Goal: Communication & Community: Answer question/provide support

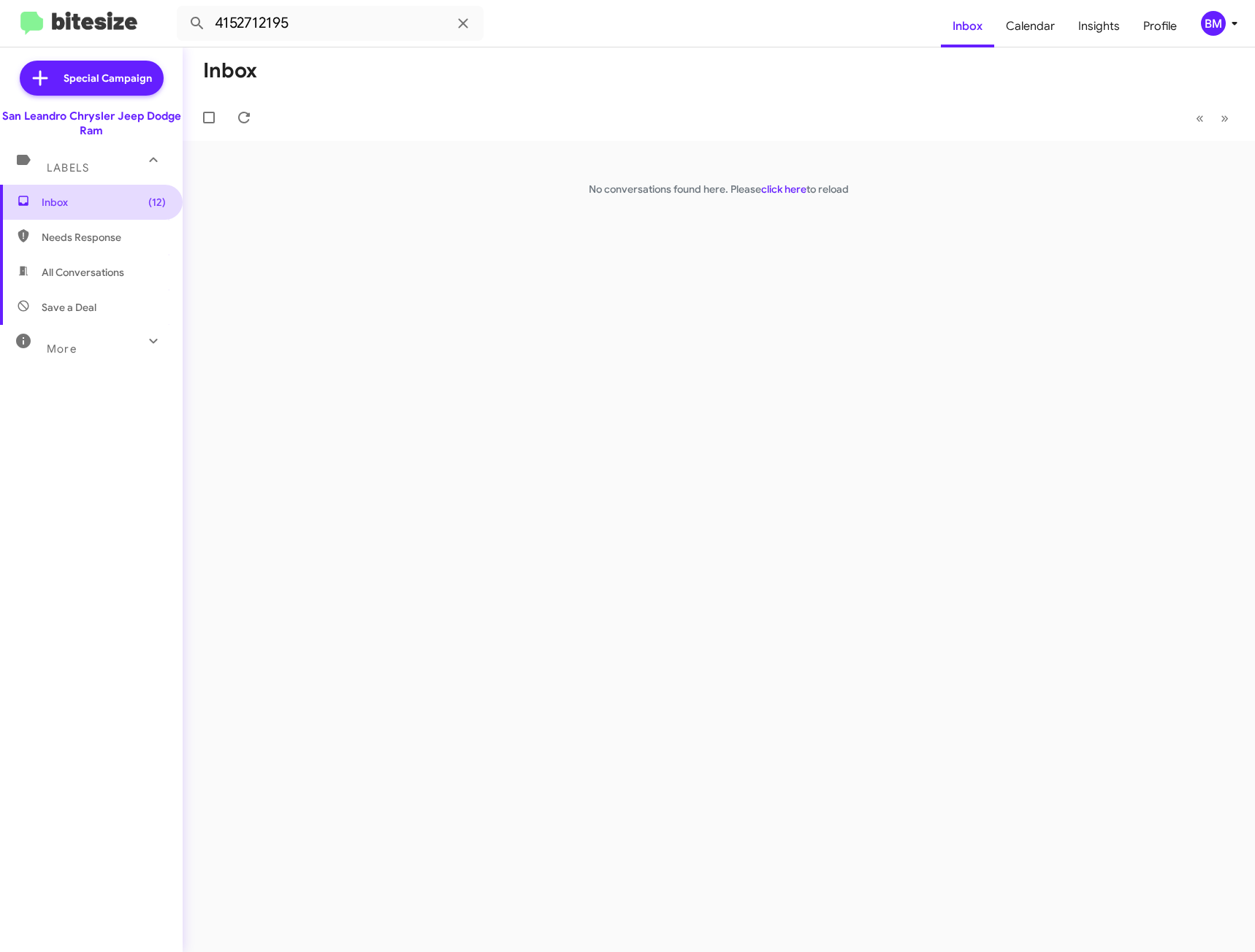
click at [107, 197] on span "Inbox (12)" at bounding box center [104, 202] width 124 height 15
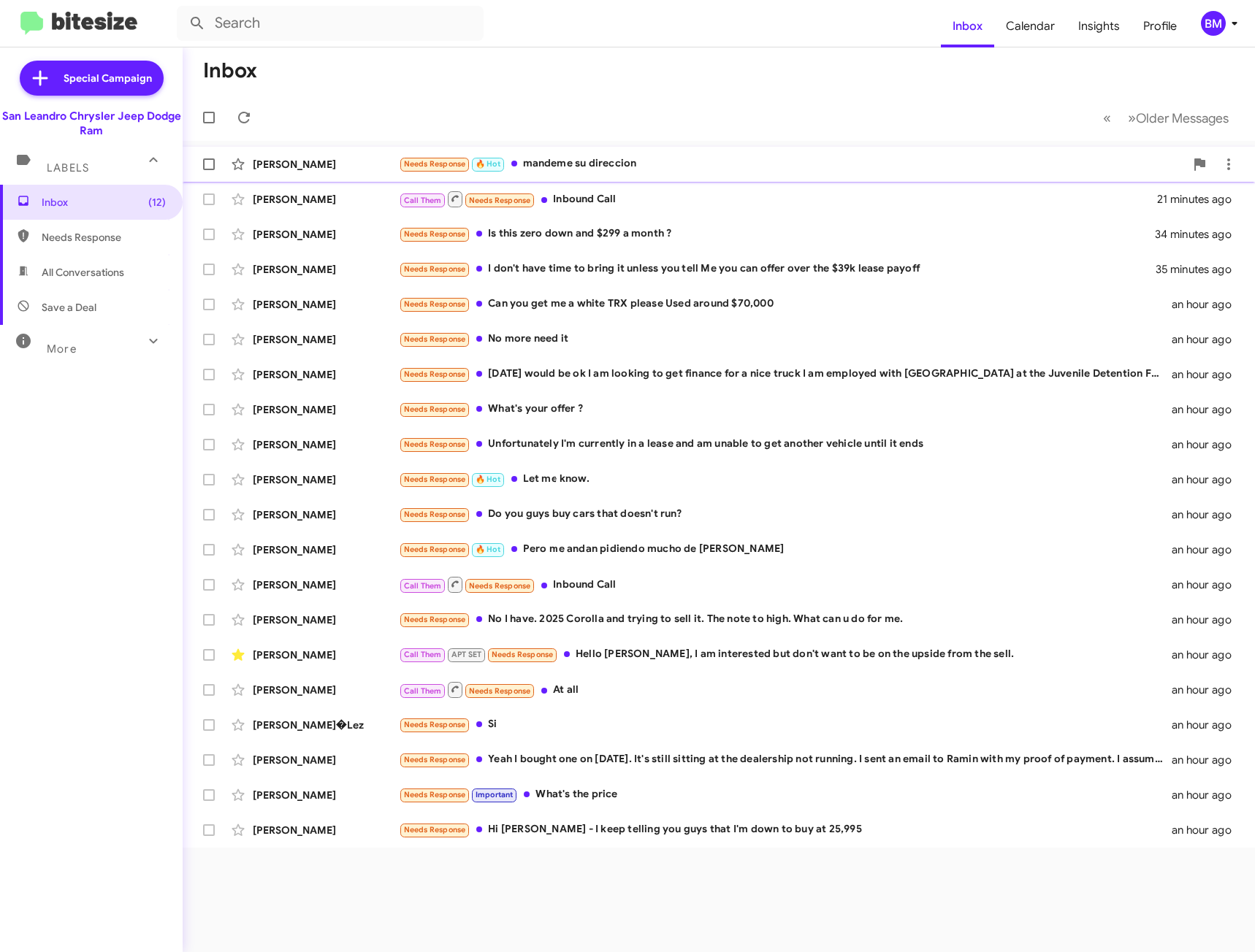
click at [534, 162] on div "Needs Response 🔥 Hot mandeme su direccion" at bounding box center [792, 164] width 786 height 16
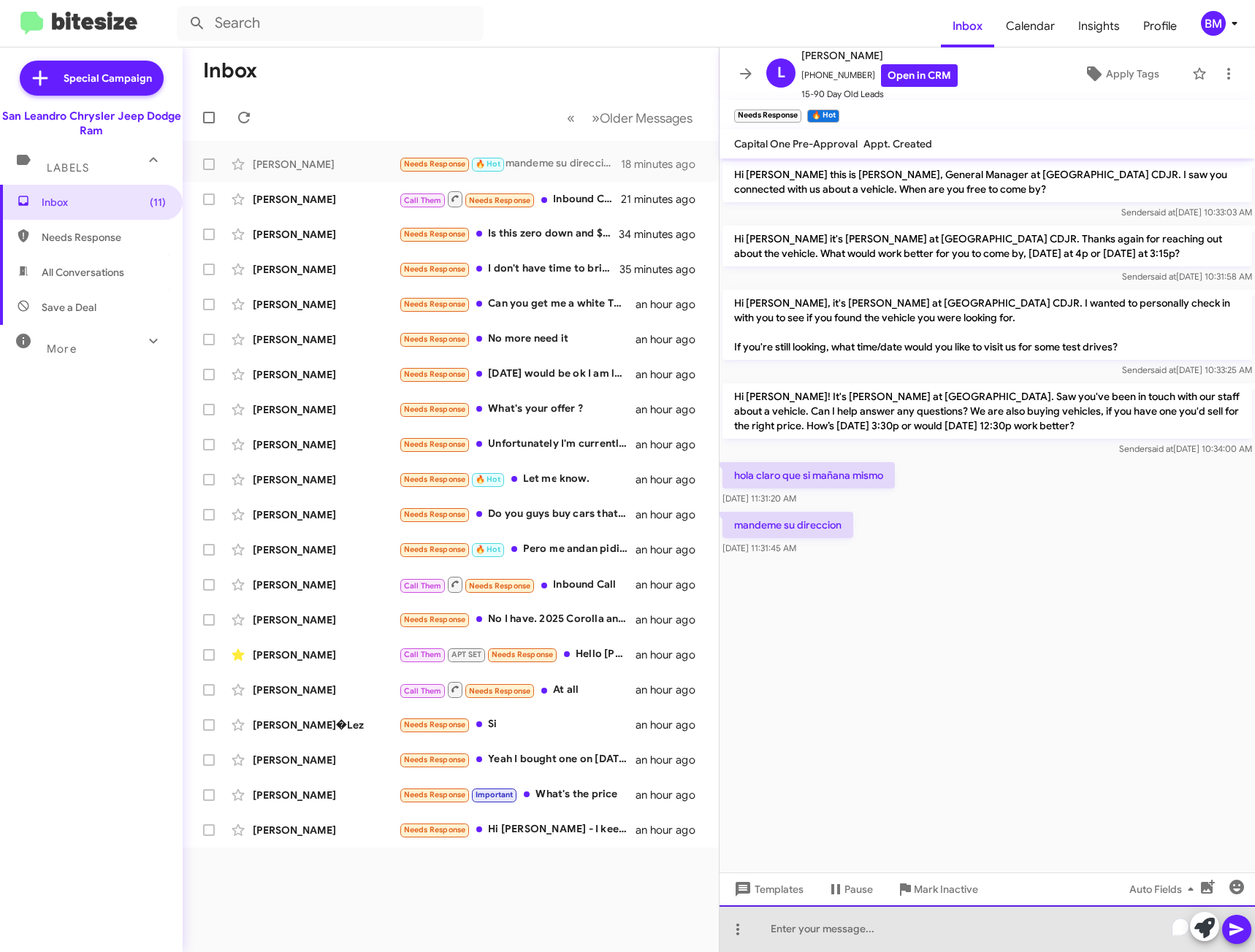
click at [835, 926] on div "To enrich screen reader interactions, please activate Accessibility in Grammarl…" at bounding box center [987, 928] width 536 height 47
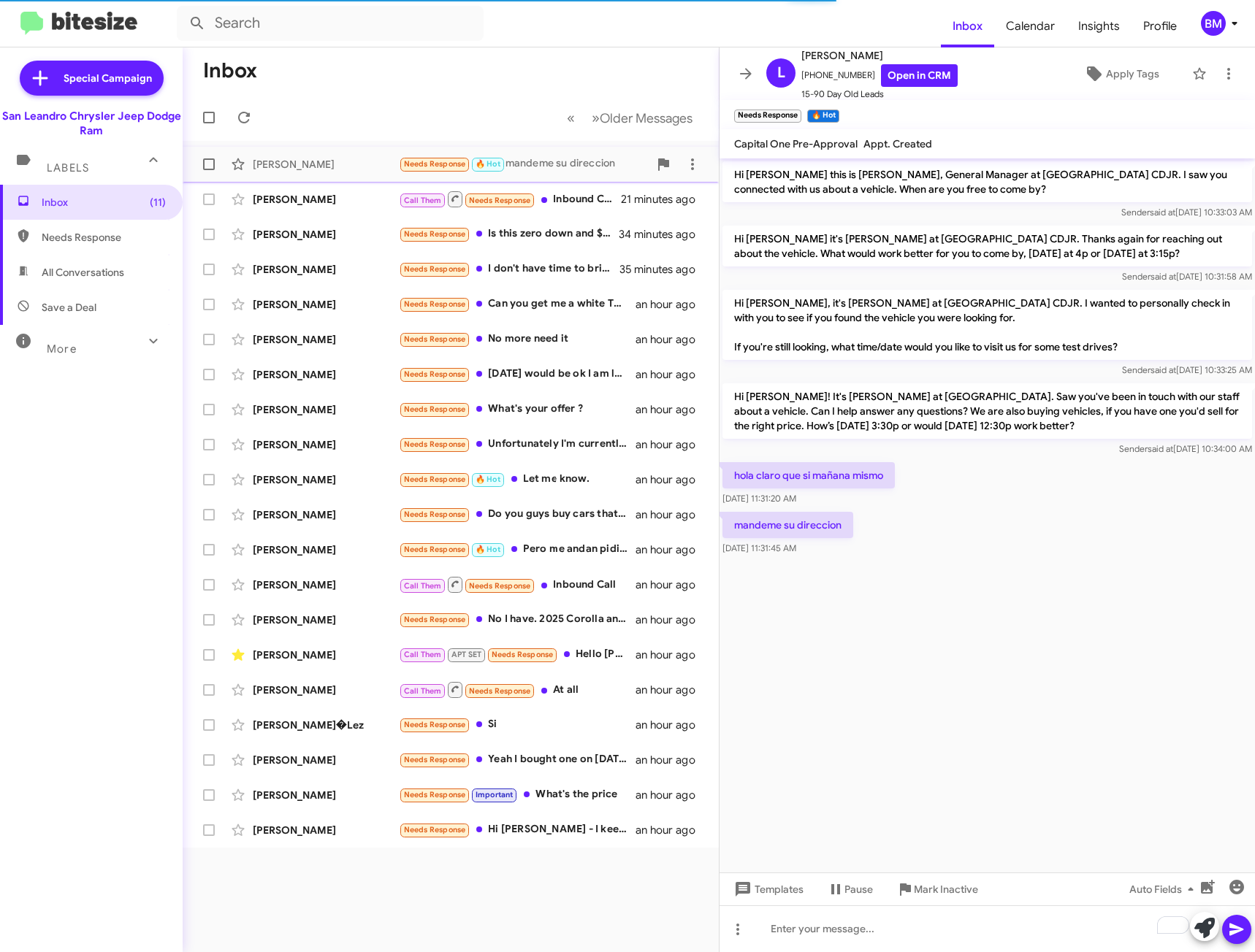
click at [522, 161] on div "Needs Response 🔥 Hot mandeme su direccion" at bounding box center [523, 164] width 250 height 16
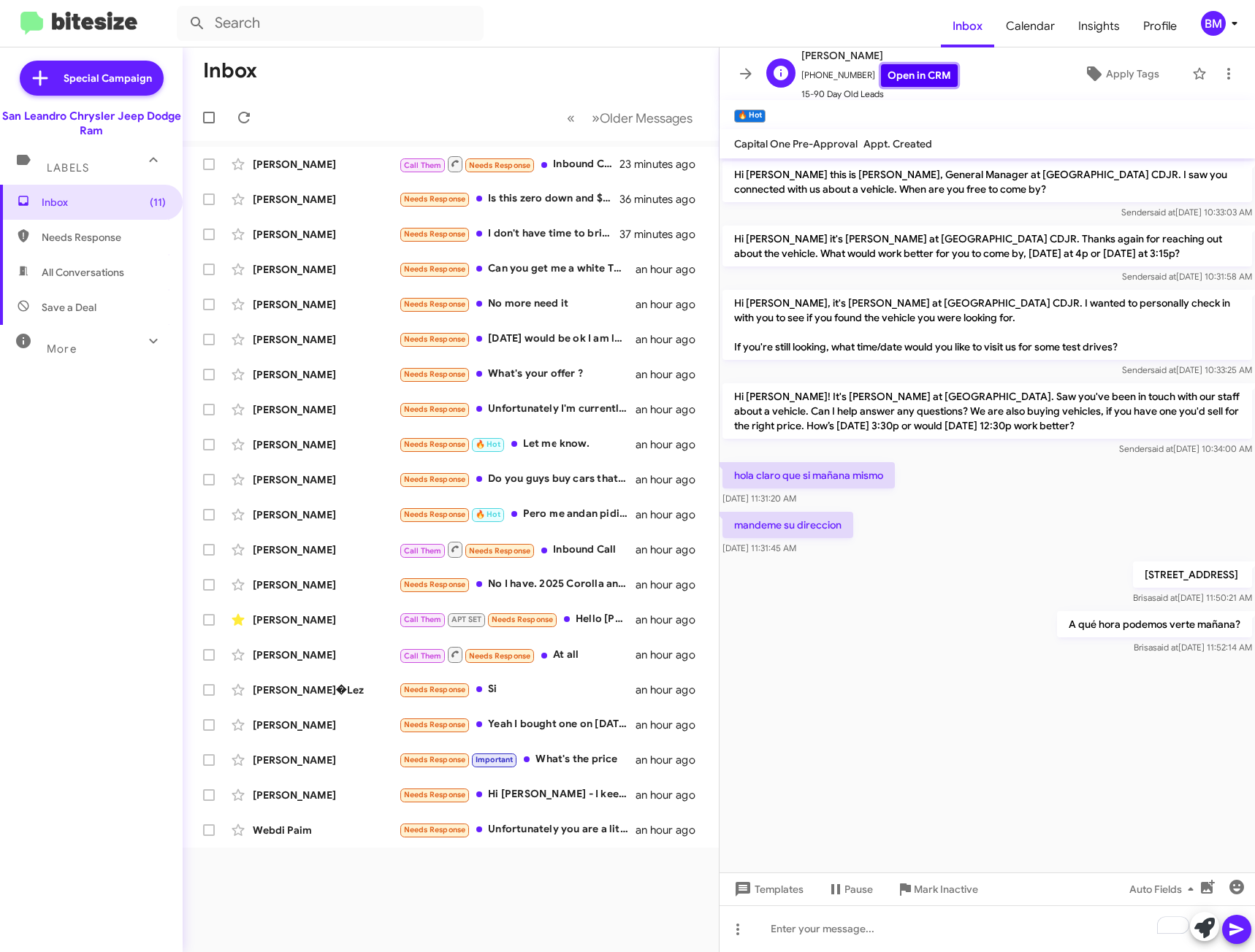
click at [908, 81] on link "Open in CRM" at bounding box center [920, 75] width 77 height 23
click at [580, 168] on div "Call Them Needs Response Inbound Call" at bounding box center [523, 164] width 250 height 18
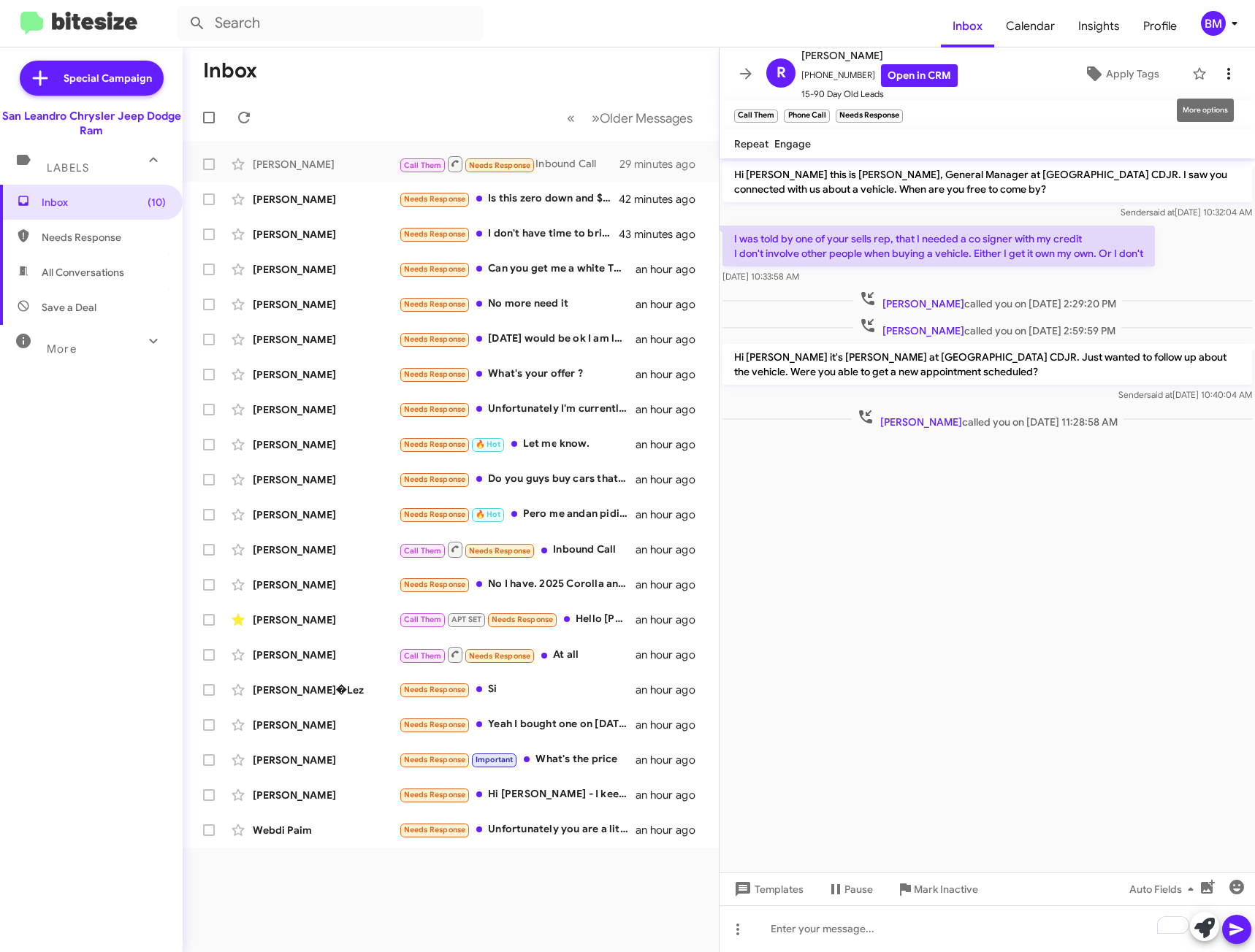
click at [1220, 71] on icon at bounding box center [1228, 73] width 17 height 17
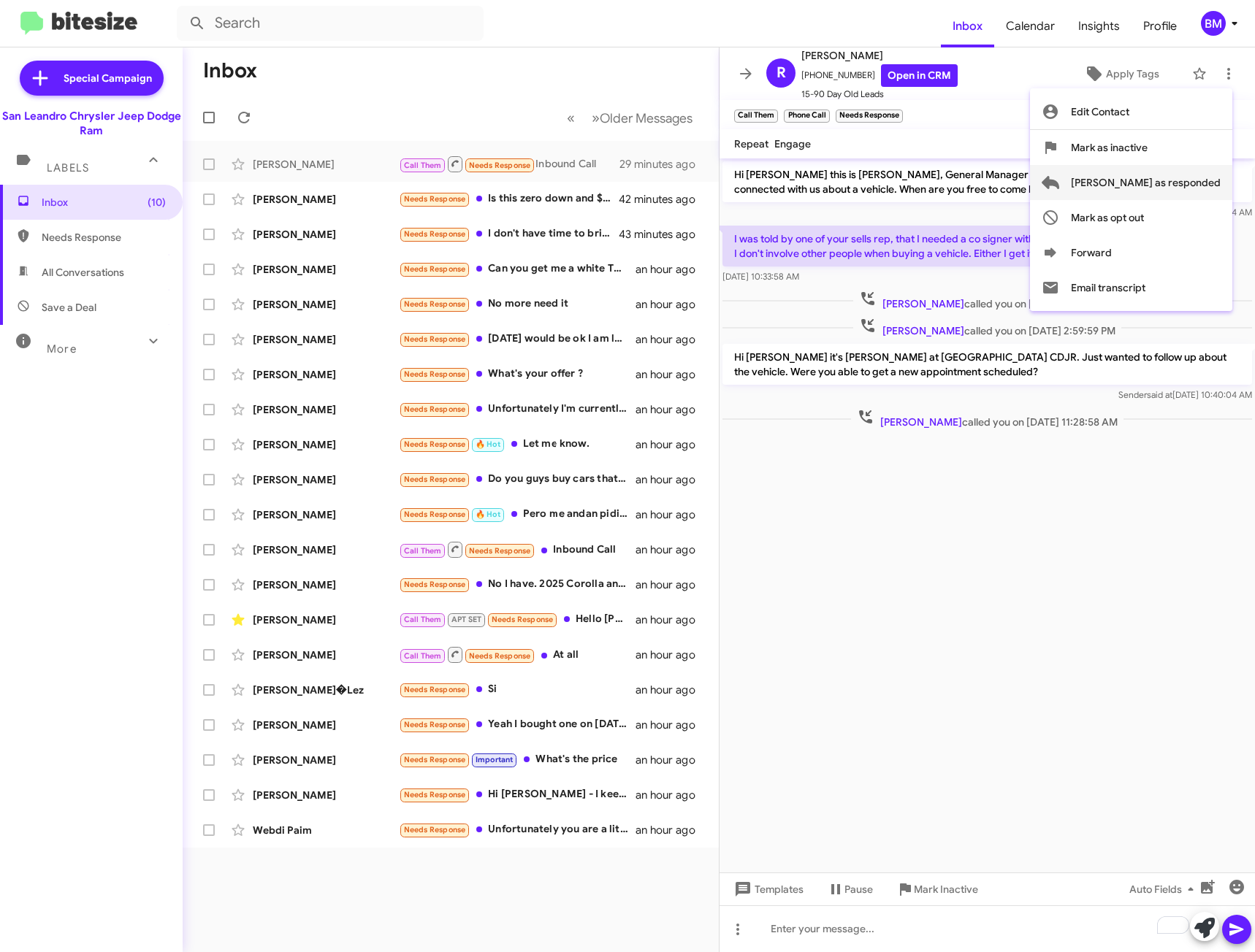
click at [1134, 180] on span "[PERSON_NAME] as responded" at bounding box center [1146, 183] width 150 height 35
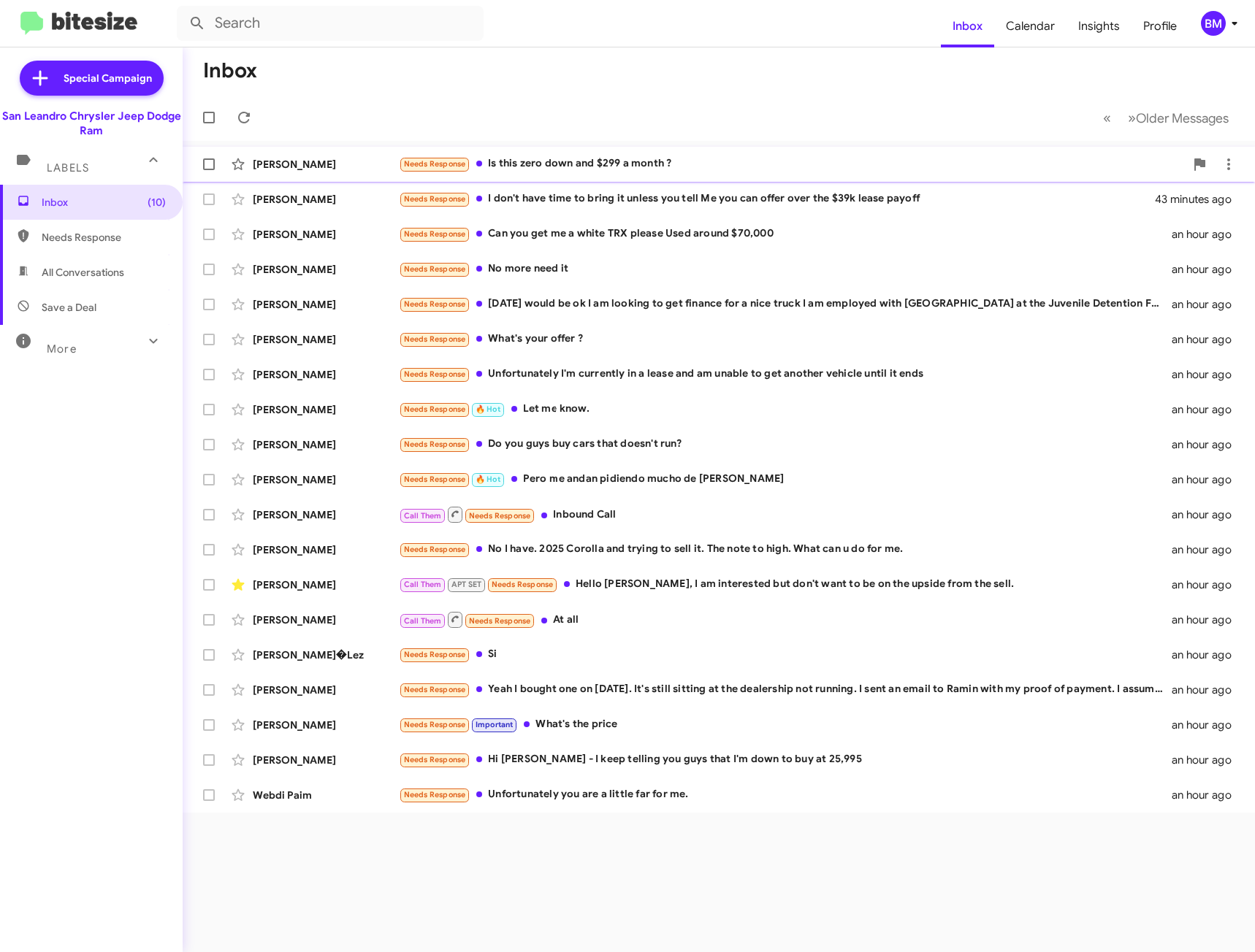
click at [562, 158] on div "Needs Response Is this zero down and $299 a month ?" at bounding box center [792, 164] width 786 height 16
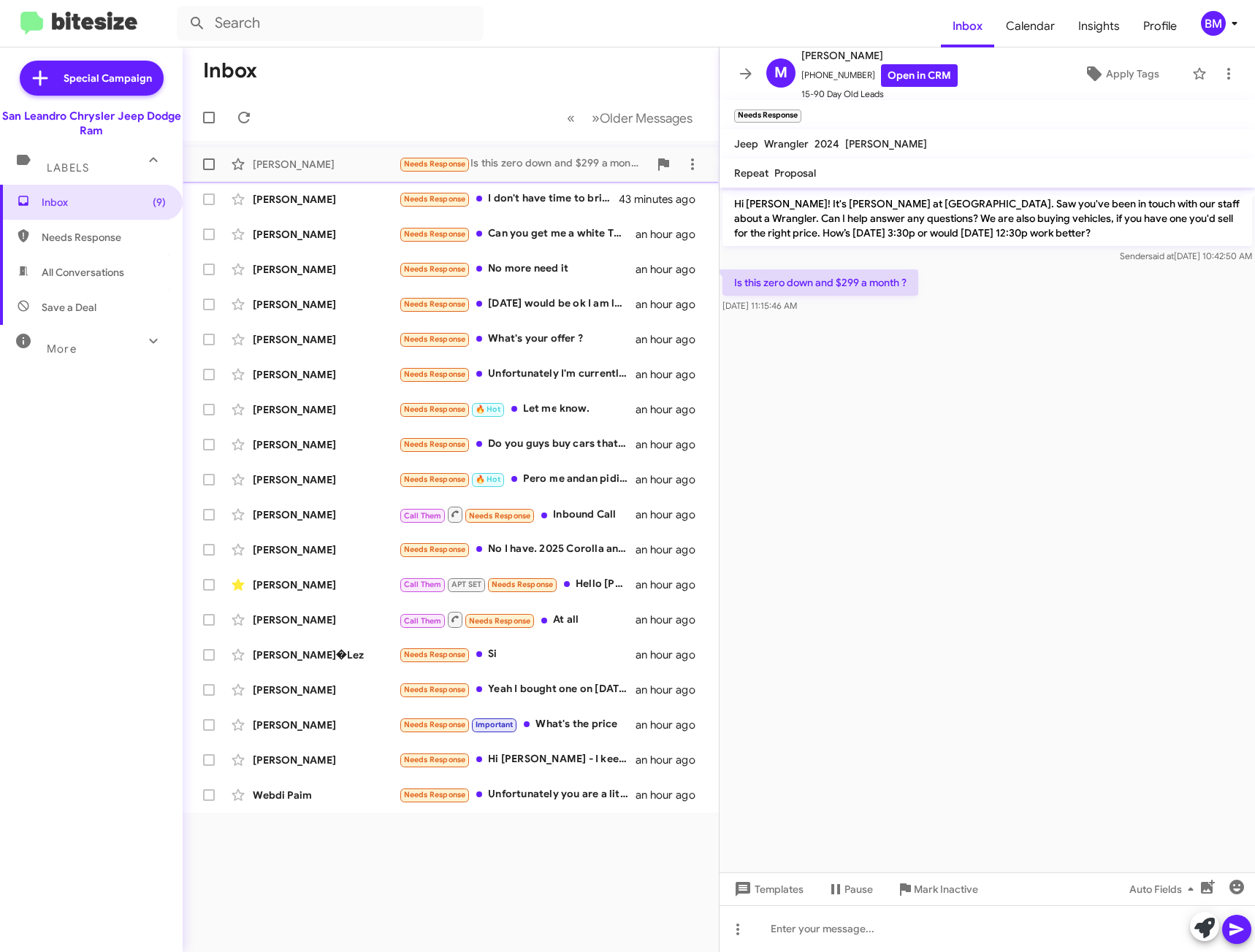
click at [546, 180] on span "[PERSON_NAME] Needs Response Is this zero down and $299 a month ? 42 minutes ago" at bounding box center [451, 164] width 537 height 35
click at [539, 195] on div "Needs Response I don't have time to bring it unless you tell Me you can offer o…" at bounding box center [523, 199] width 250 height 16
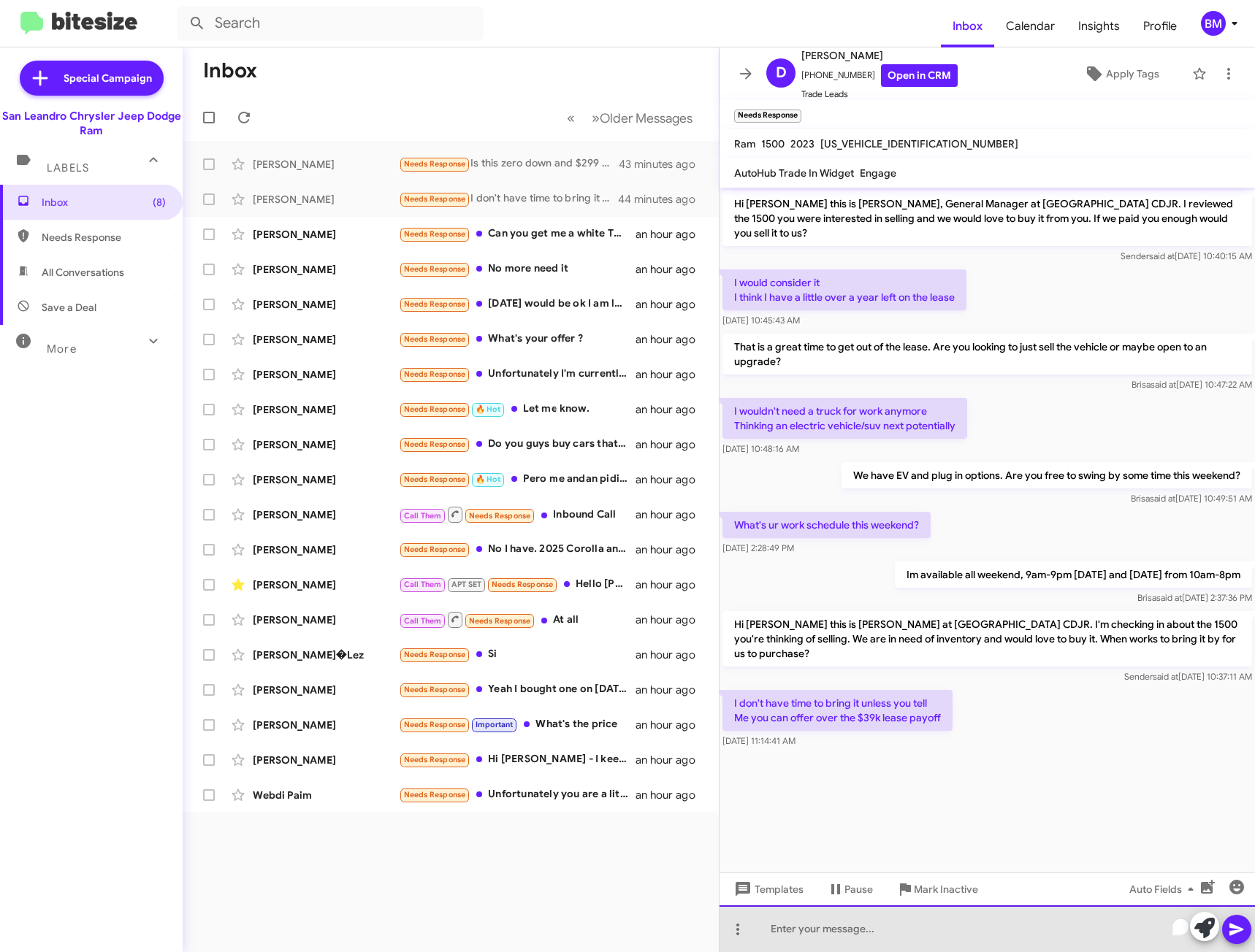
click at [842, 926] on div "To enrich screen reader interactions, please activate Accessibility in Grammarl…" at bounding box center [987, 928] width 536 height 47
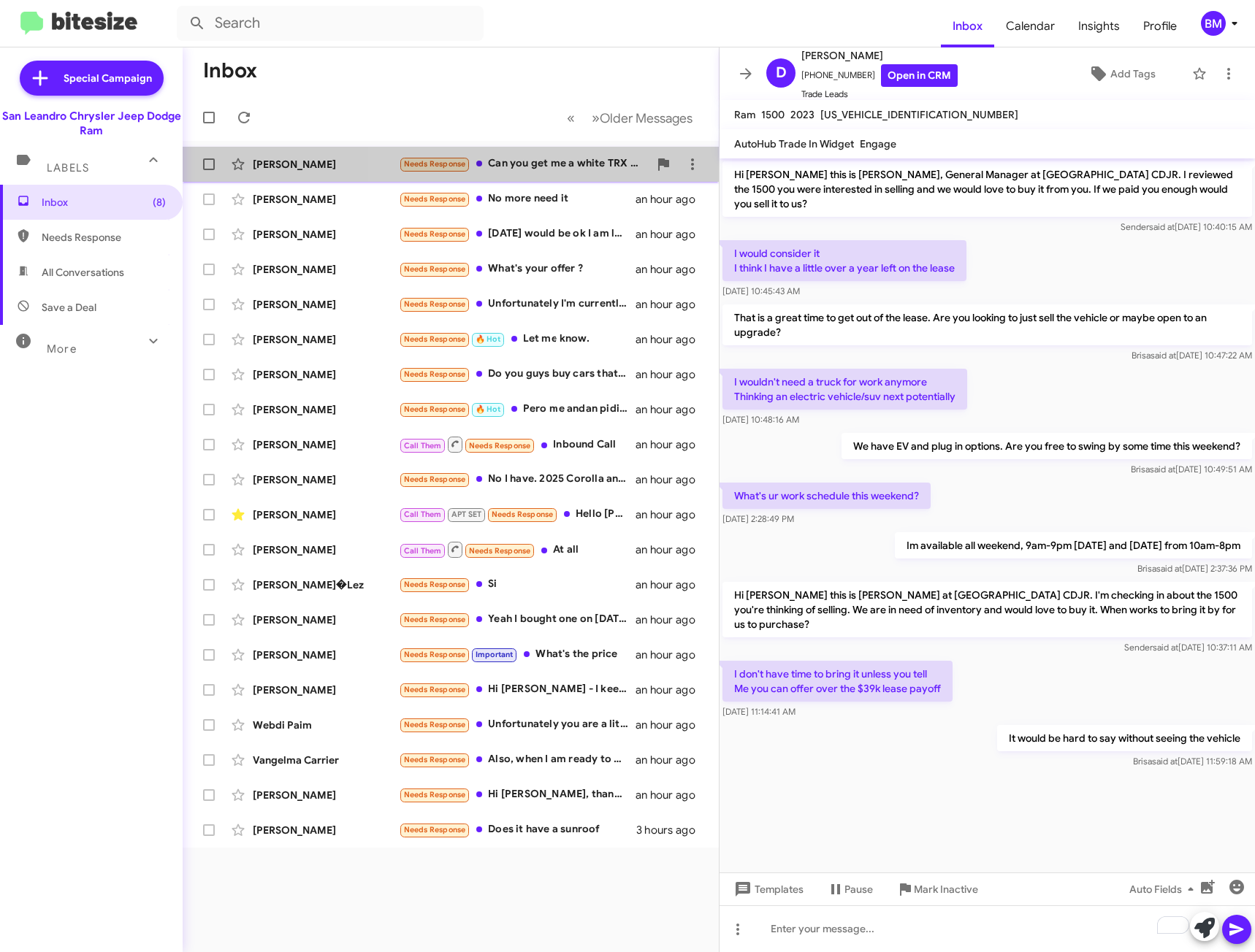
click at [546, 163] on div "Needs Response Can you get me a white TRX please Used around $70,000" at bounding box center [523, 164] width 250 height 16
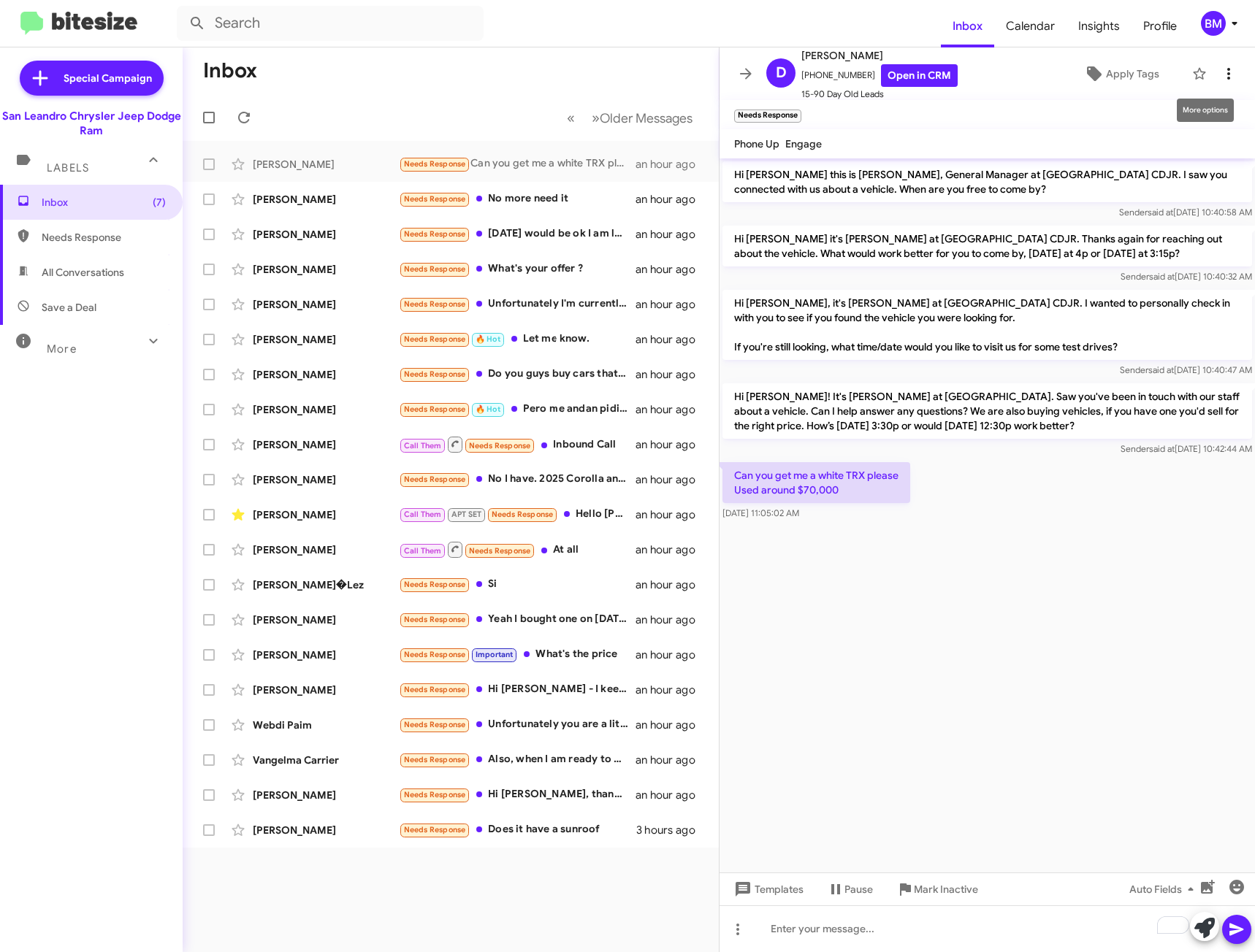
click at [1220, 74] on icon at bounding box center [1228, 73] width 17 height 17
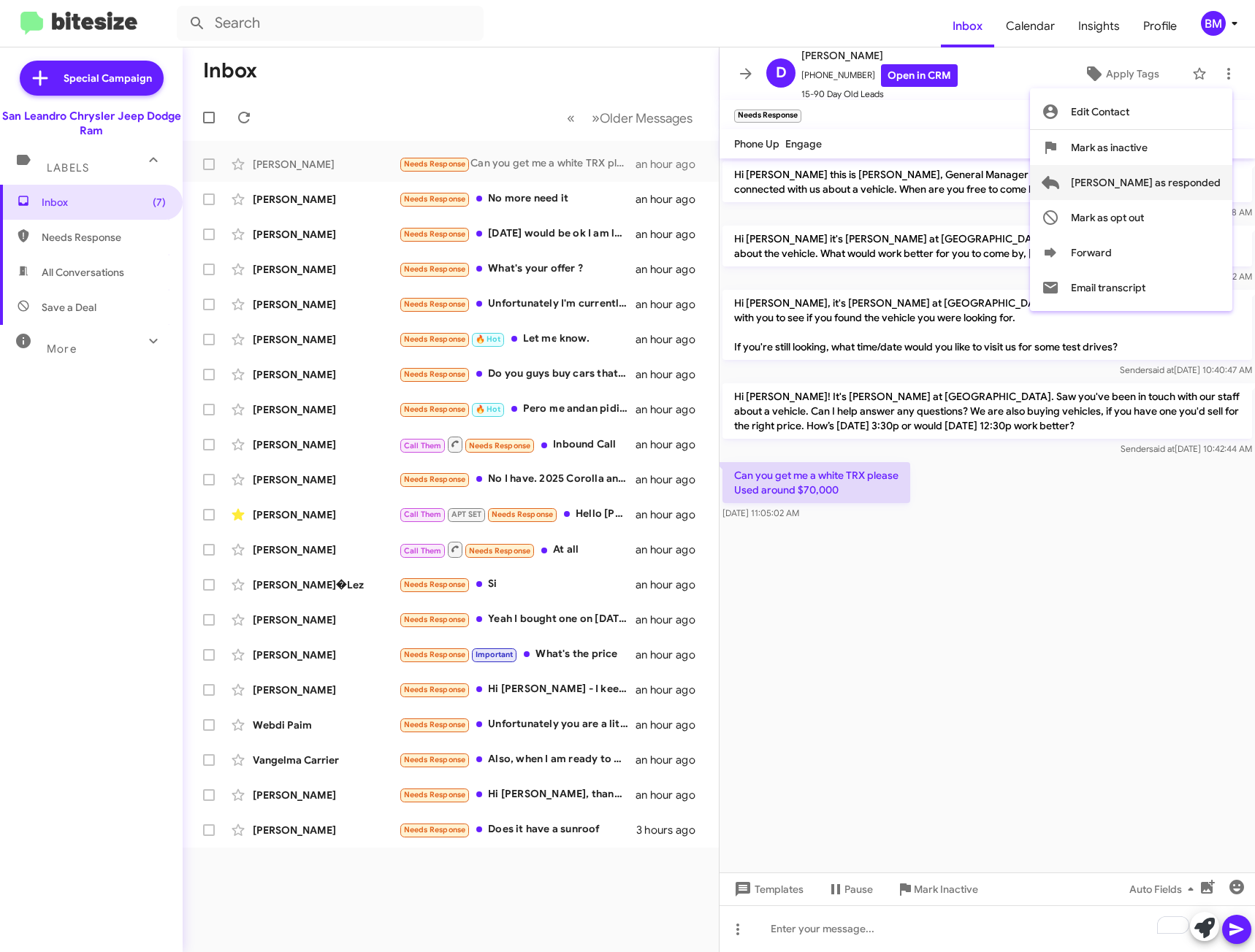
click at [1150, 180] on span "[PERSON_NAME] as responded" at bounding box center [1146, 183] width 150 height 35
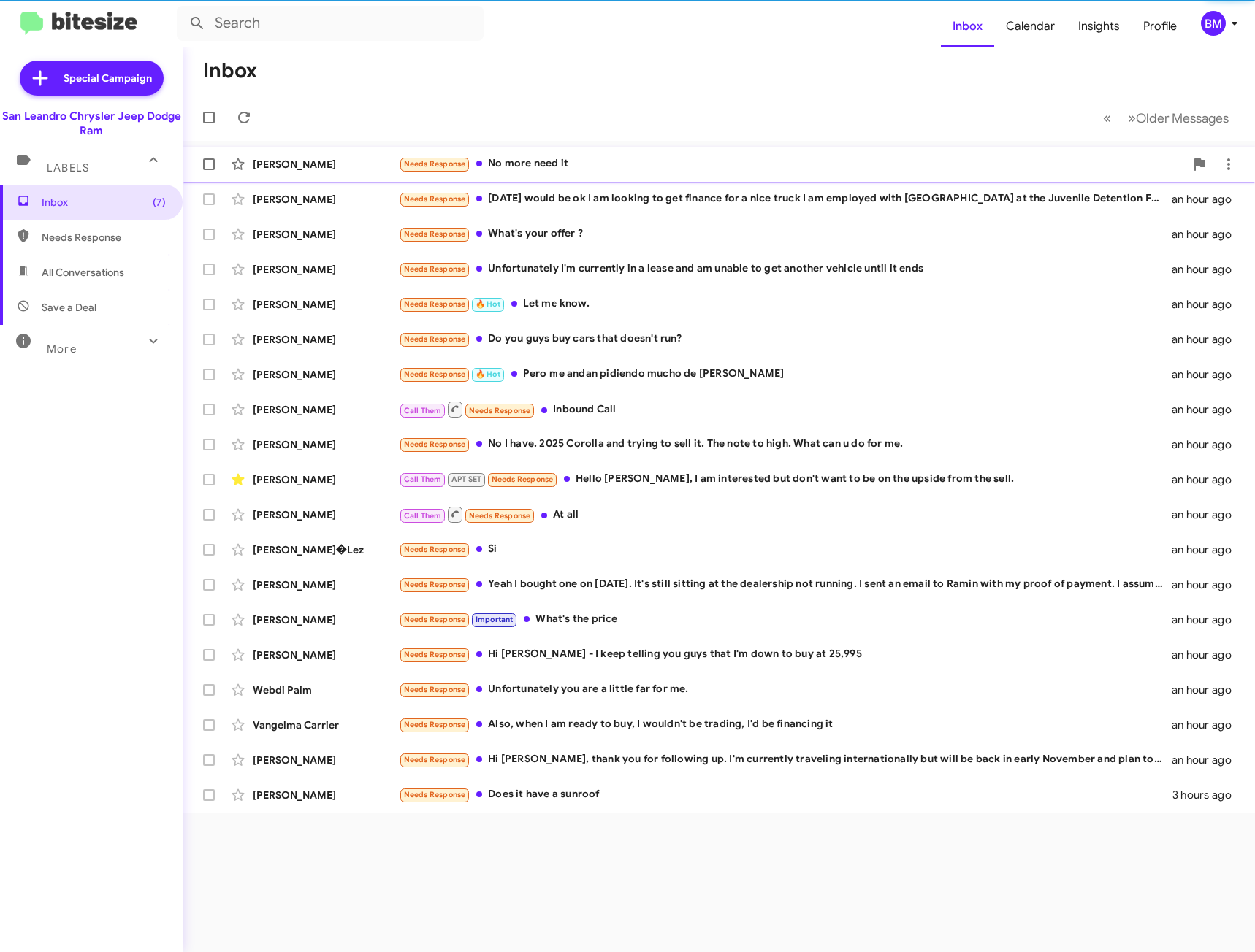
click at [602, 166] on div "Needs Response No more need it" at bounding box center [792, 164] width 786 height 16
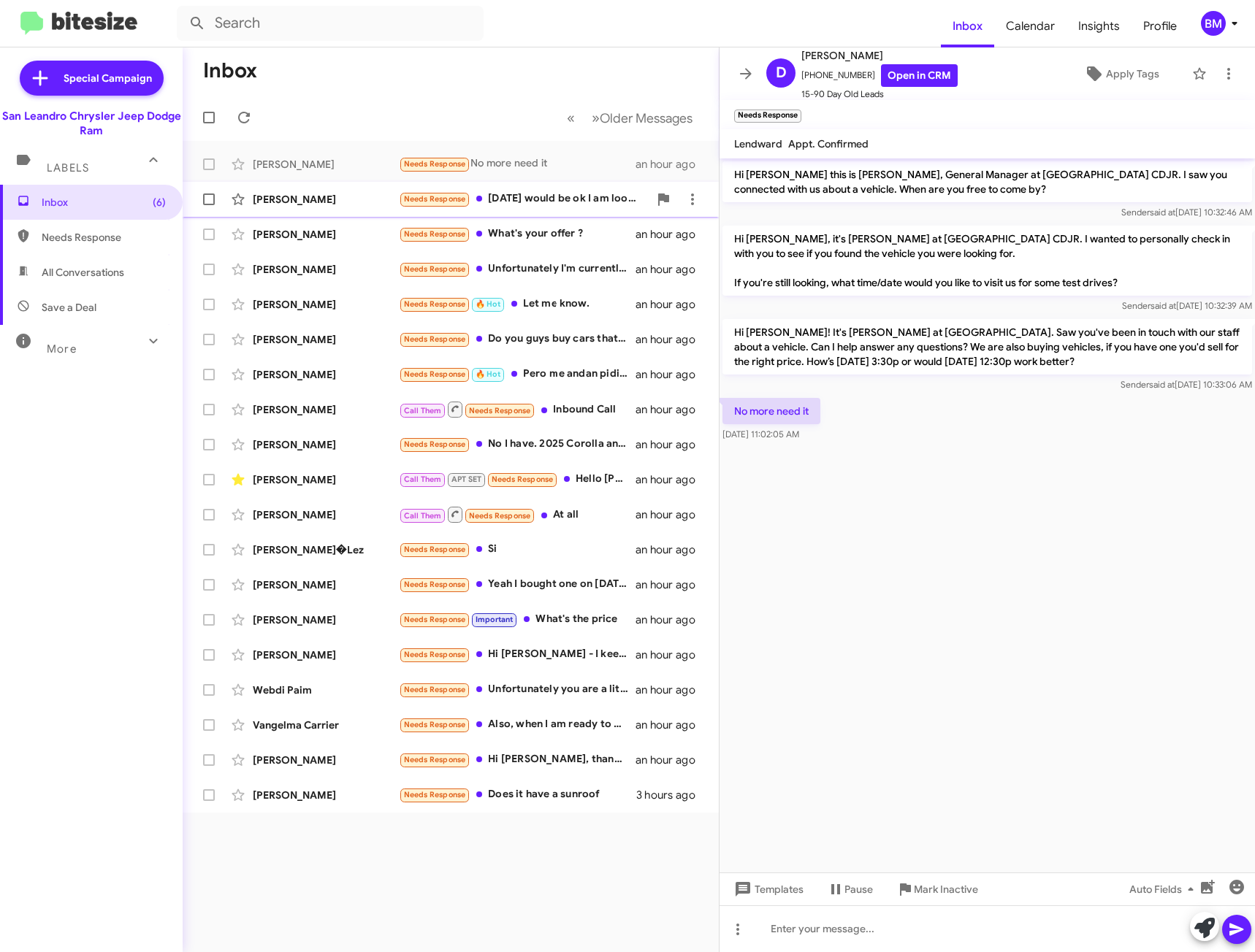
click at [571, 191] on div "Needs Response [DATE] would be ok I am looking to get finance for a nice truck …" at bounding box center [523, 199] width 250 height 16
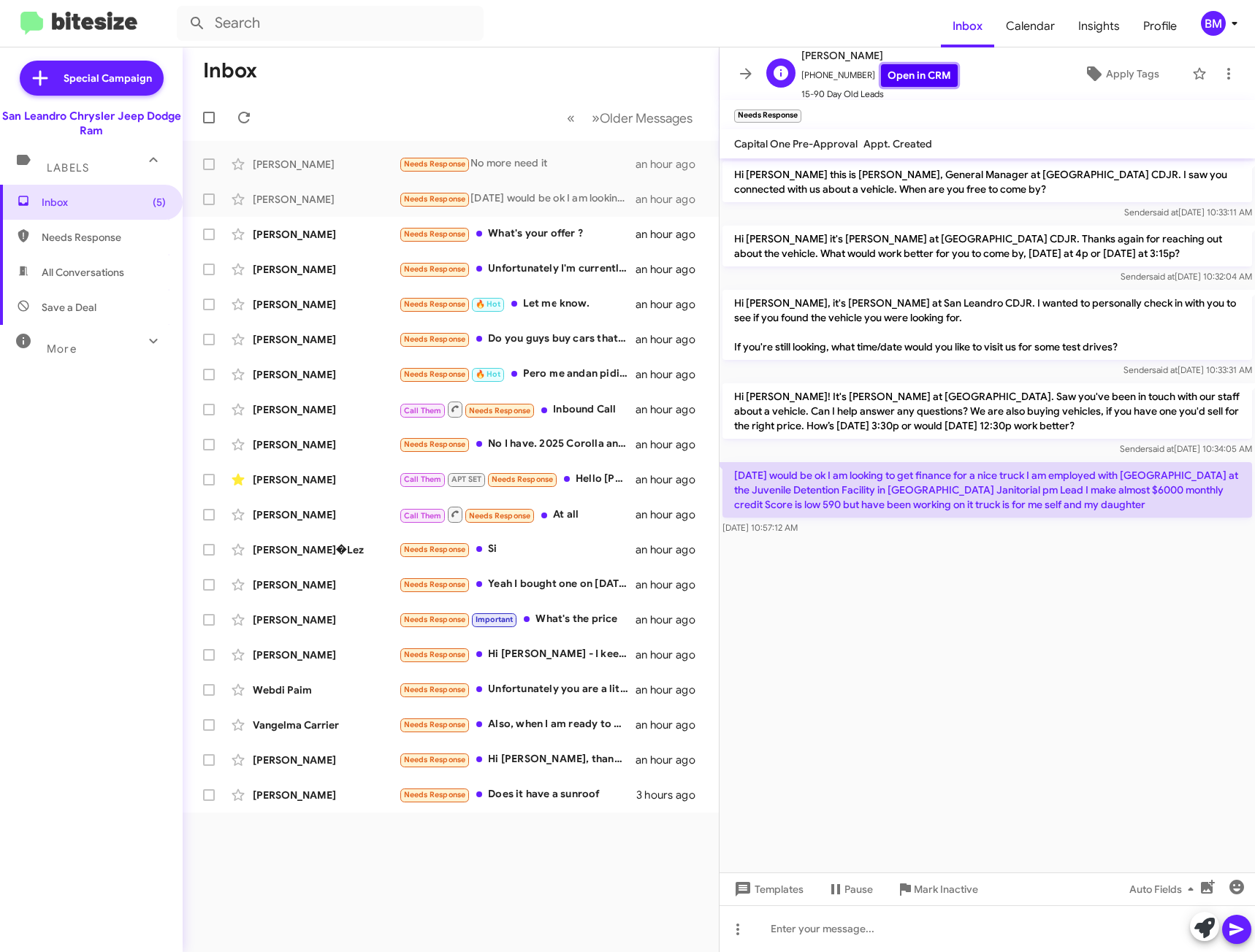
click at [931, 78] on link "Open in CRM" at bounding box center [920, 75] width 77 height 23
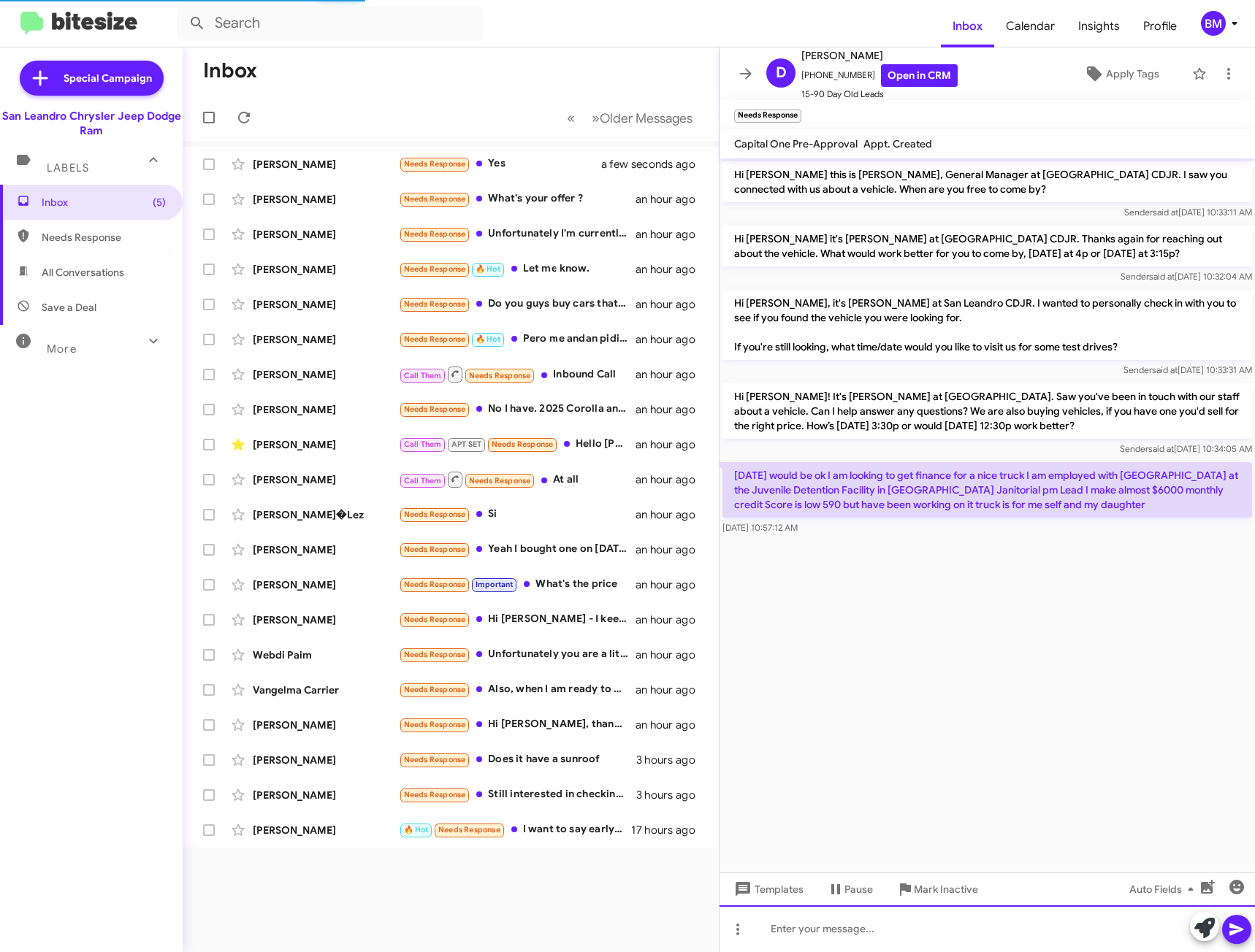
click at [898, 927] on div at bounding box center [987, 928] width 536 height 47
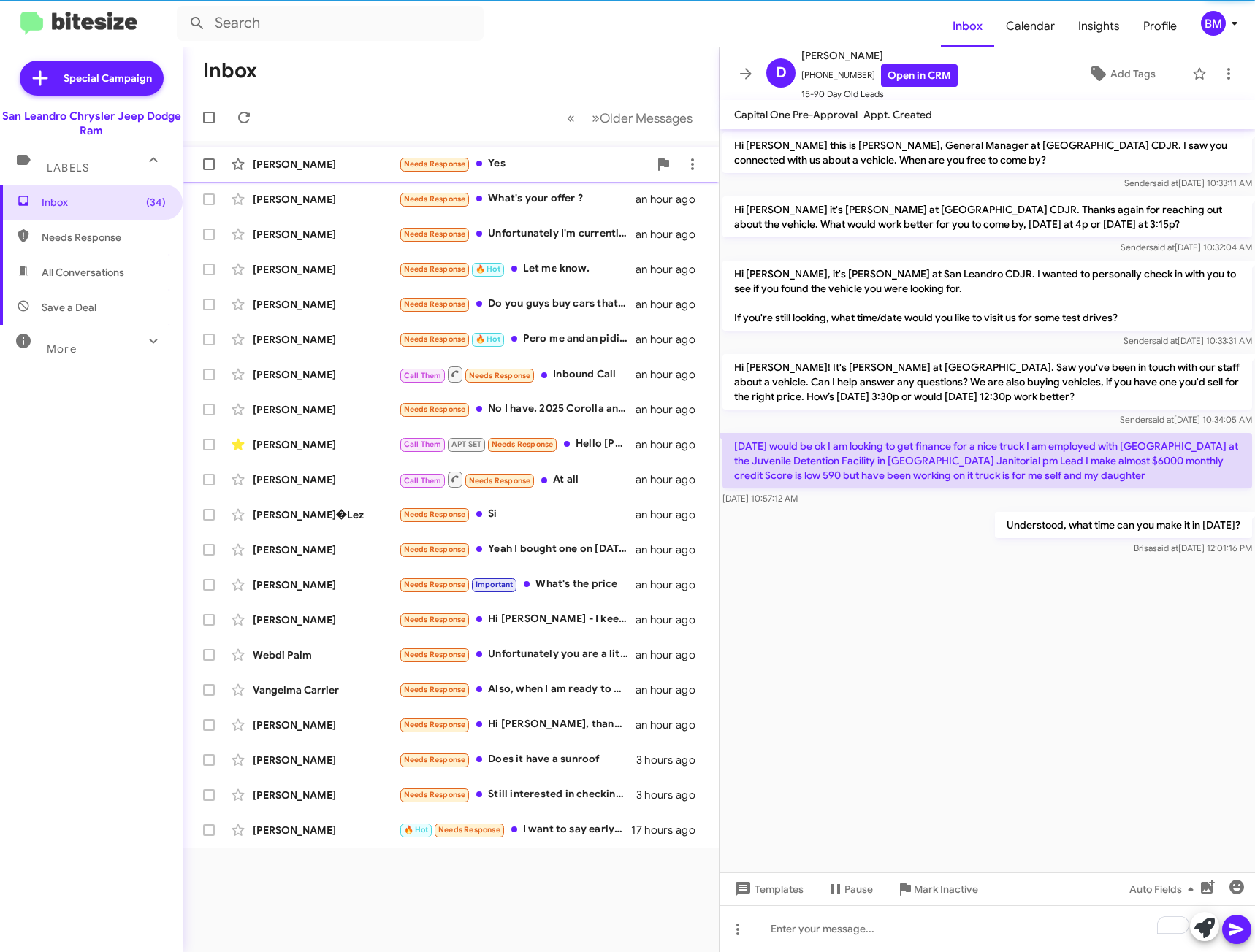
click at [525, 173] on div "[PERSON_NAME] Needs Response Yes a few seconds ago" at bounding box center [451, 164] width 513 height 29
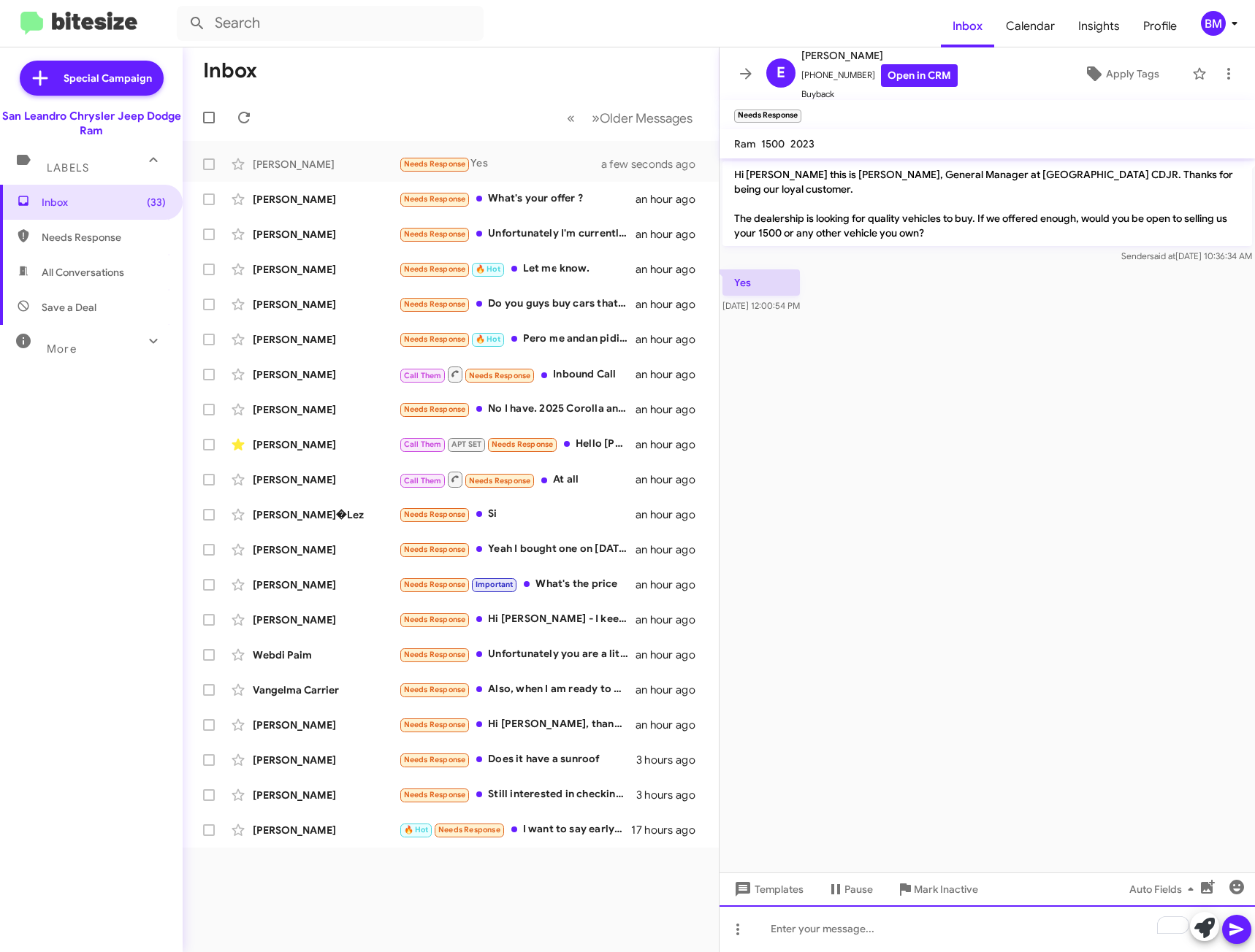
click at [906, 935] on div "To enrich screen reader interactions, please activate Accessibility in Grammarl…" at bounding box center [987, 928] width 536 height 47
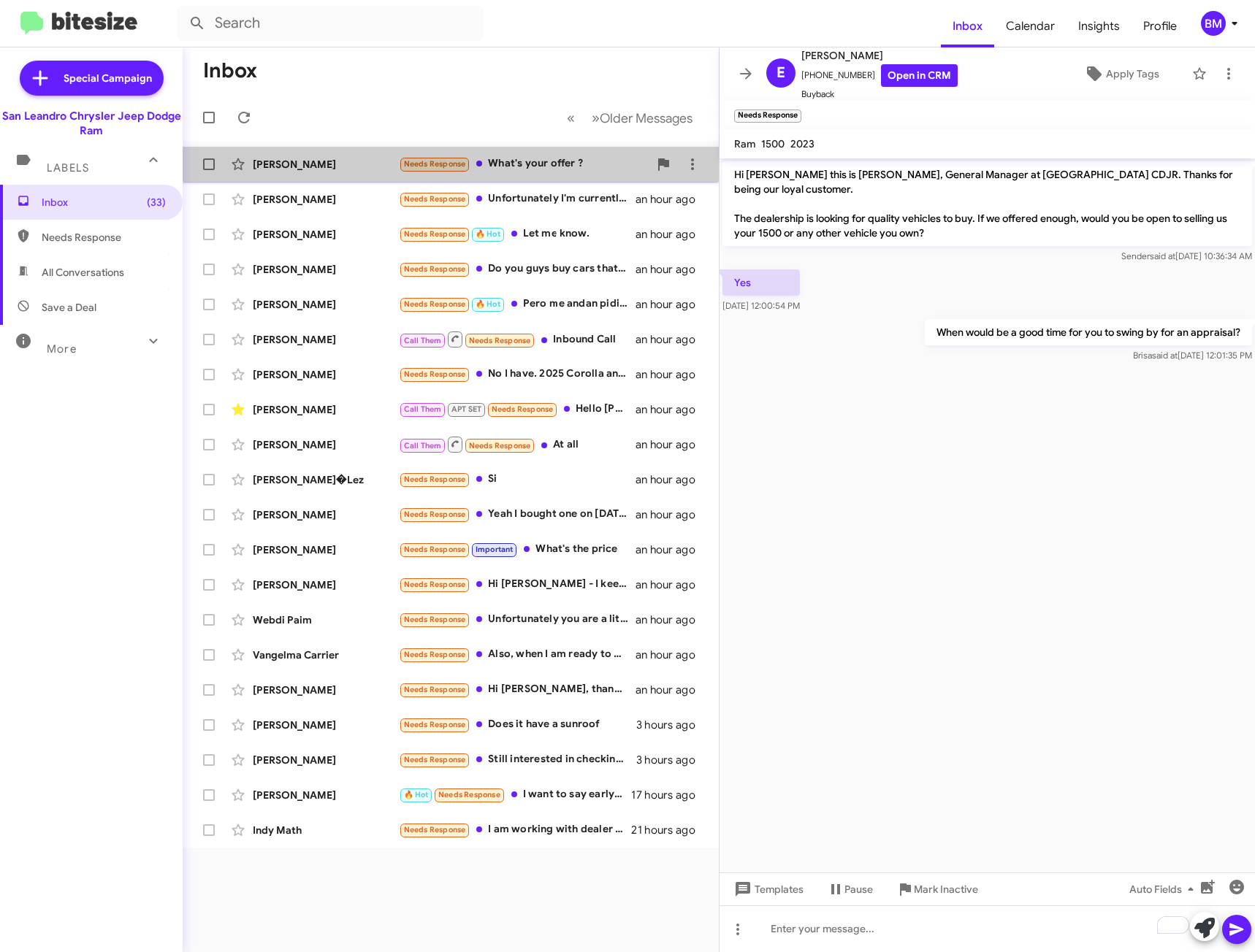
click at [538, 167] on div "Needs Response What's your offer ?" at bounding box center [523, 164] width 250 height 16
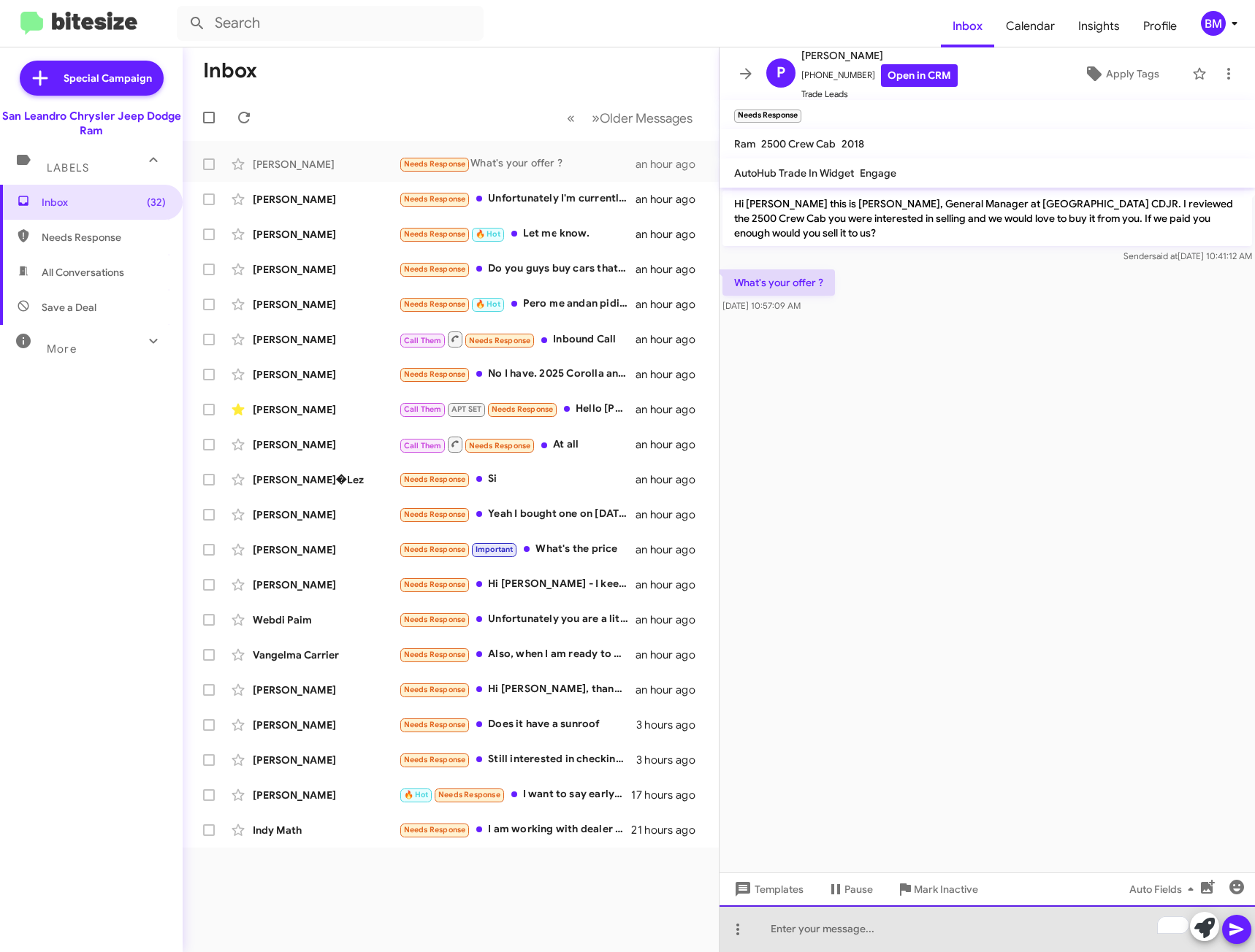
click at [886, 936] on div "To enrich screen reader interactions, please activate Accessibility in Grammarl…" at bounding box center [987, 928] width 536 height 47
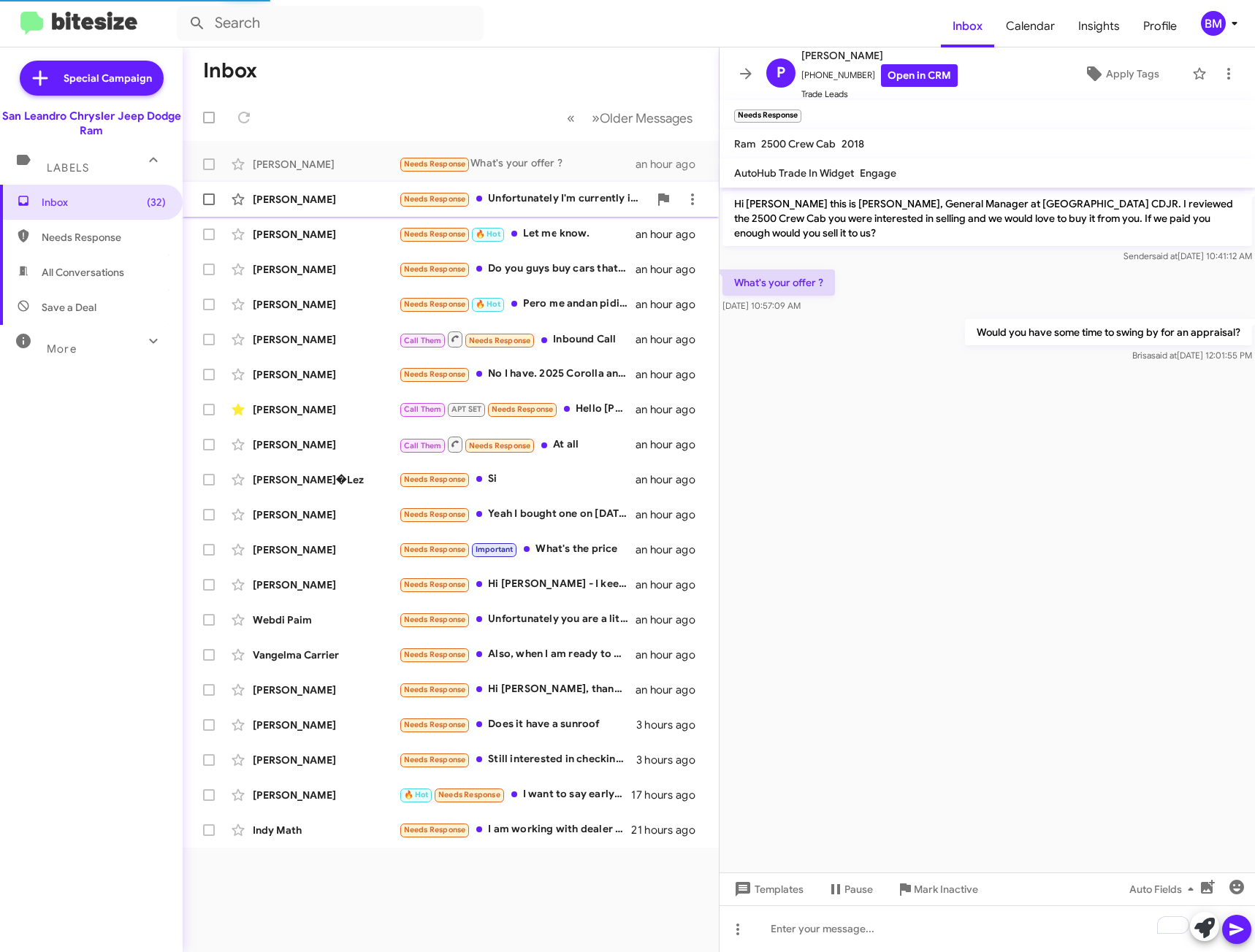
click at [551, 191] on div "Needs Response Unfortunately I'm currently in a lease and am unable to get anot…" at bounding box center [523, 199] width 250 height 16
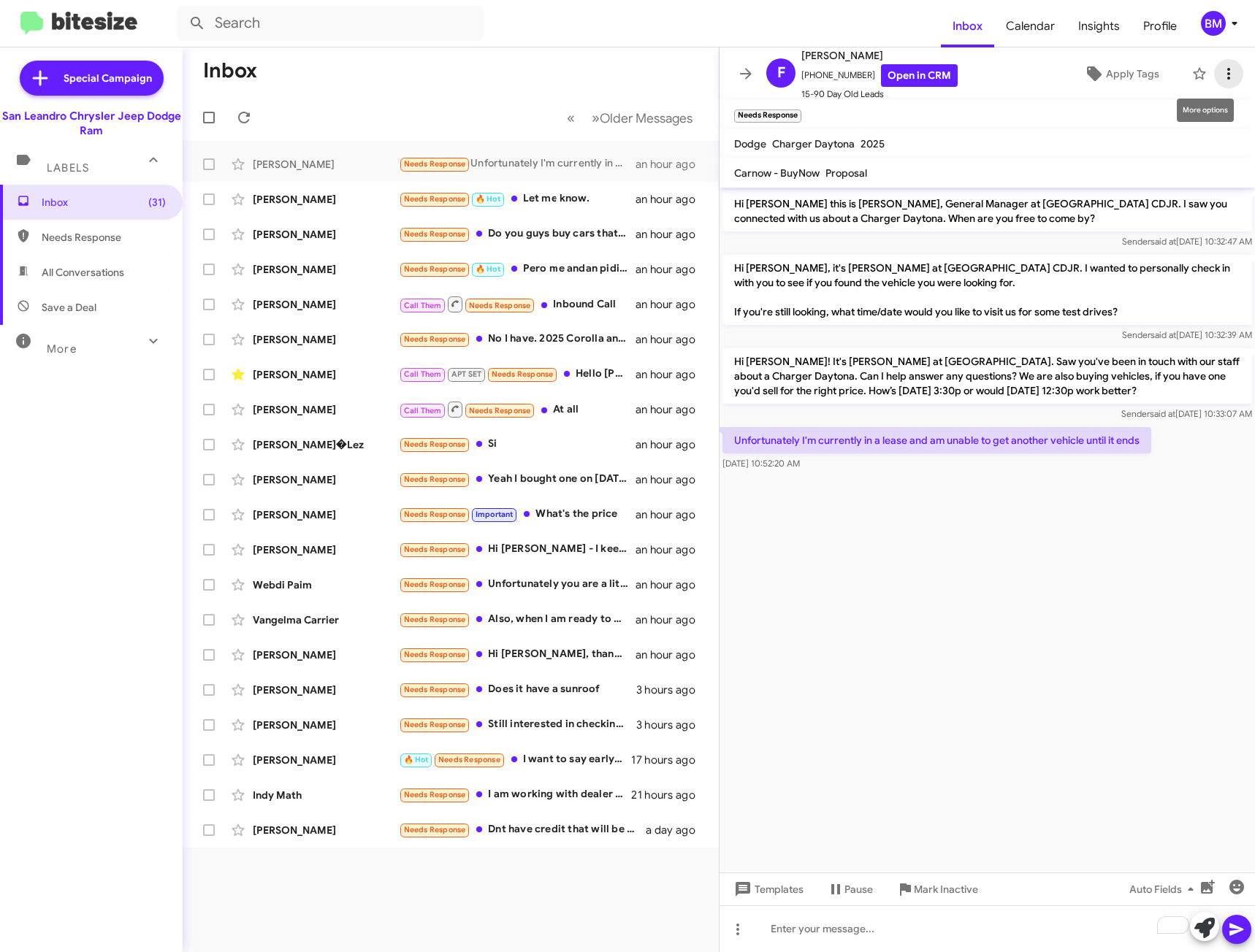
click at [1220, 77] on icon at bounding box center [1228, 73] width 17 height 17
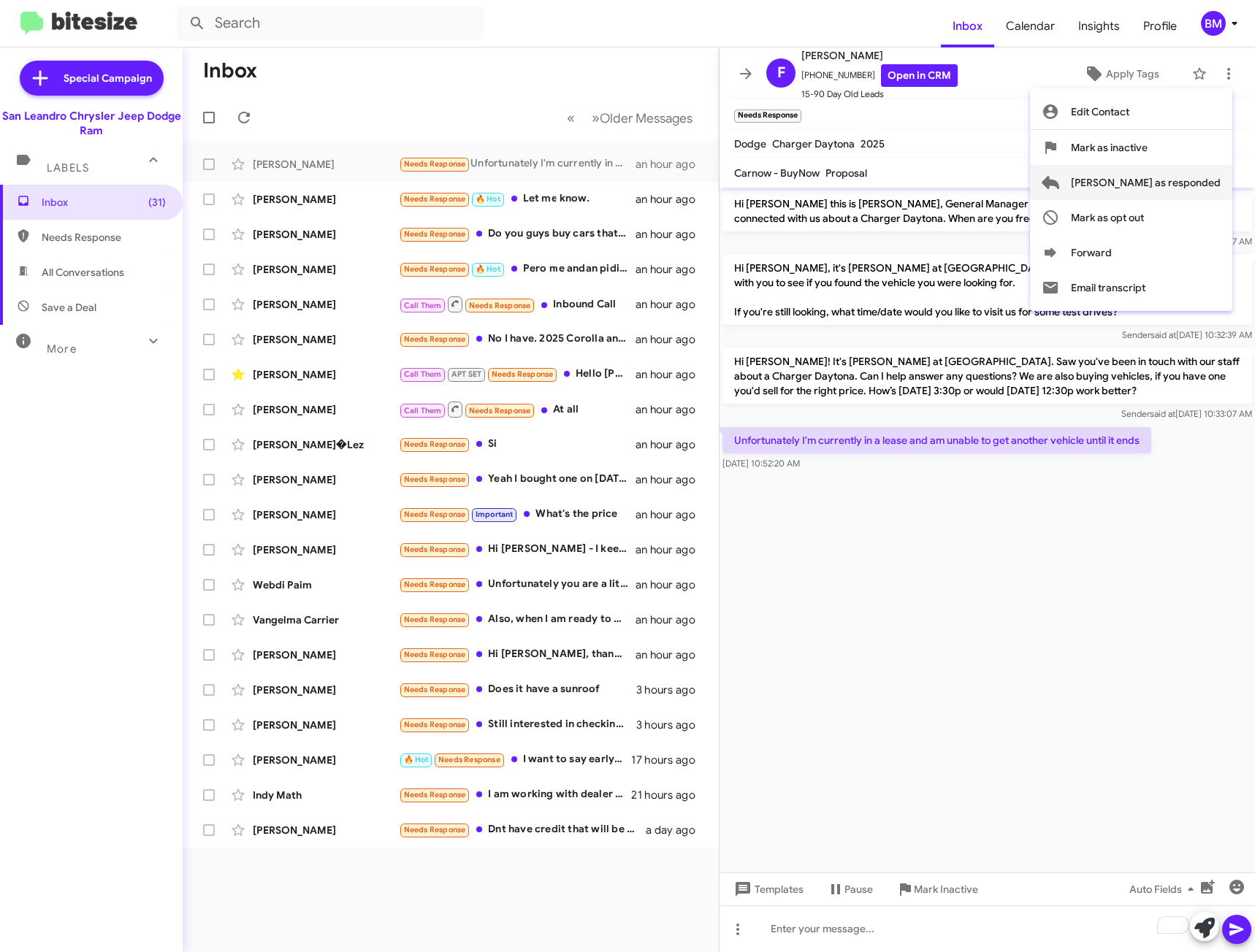
click at [1167, 184] on span "[PERSON_NAME] as responded" at bounding box center [1146, 183] width 150 height 35
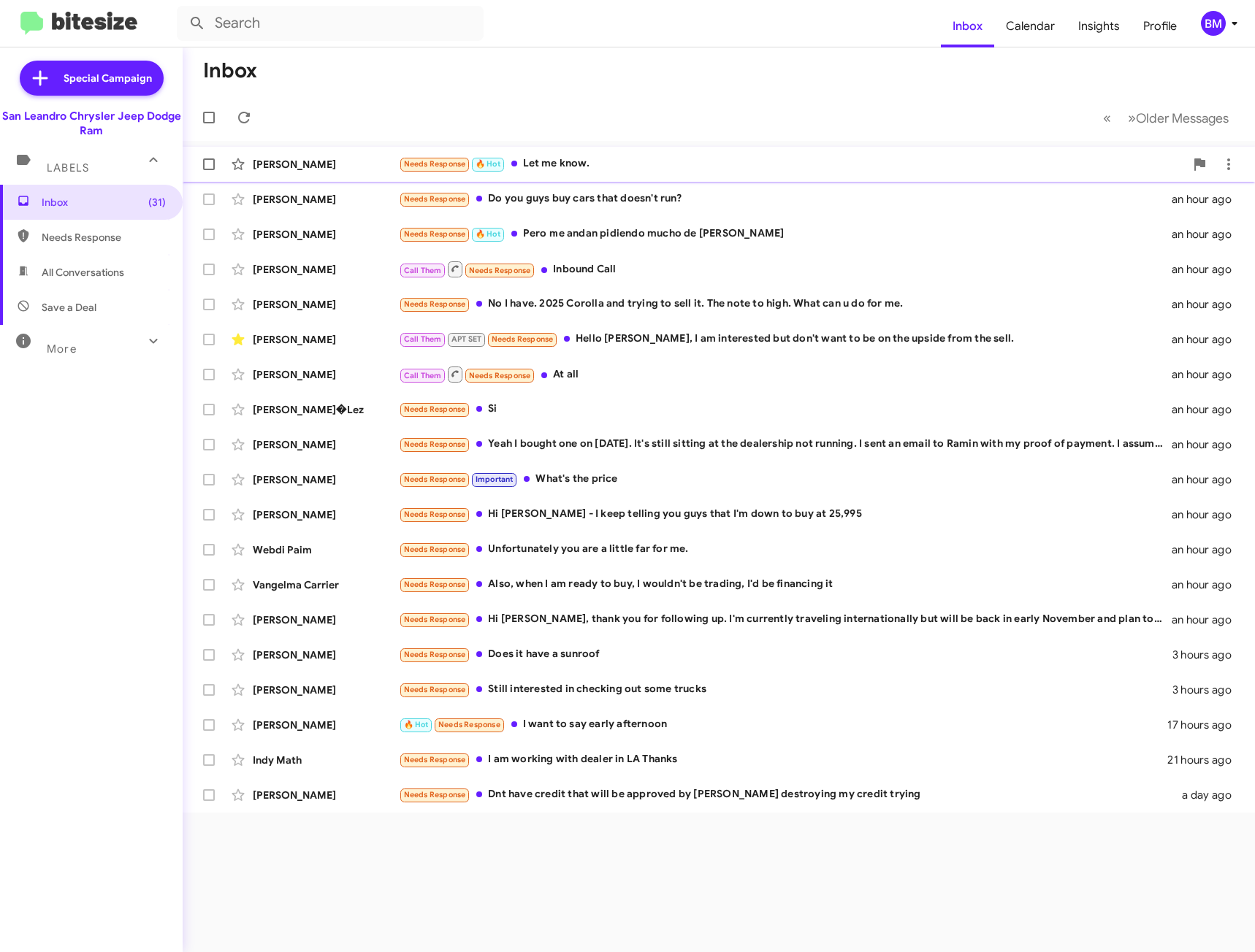
click at [708, 159] on div "Needs Response 🔥 Hot Let me know." at bounding box center [792, 164] width 786 height 16
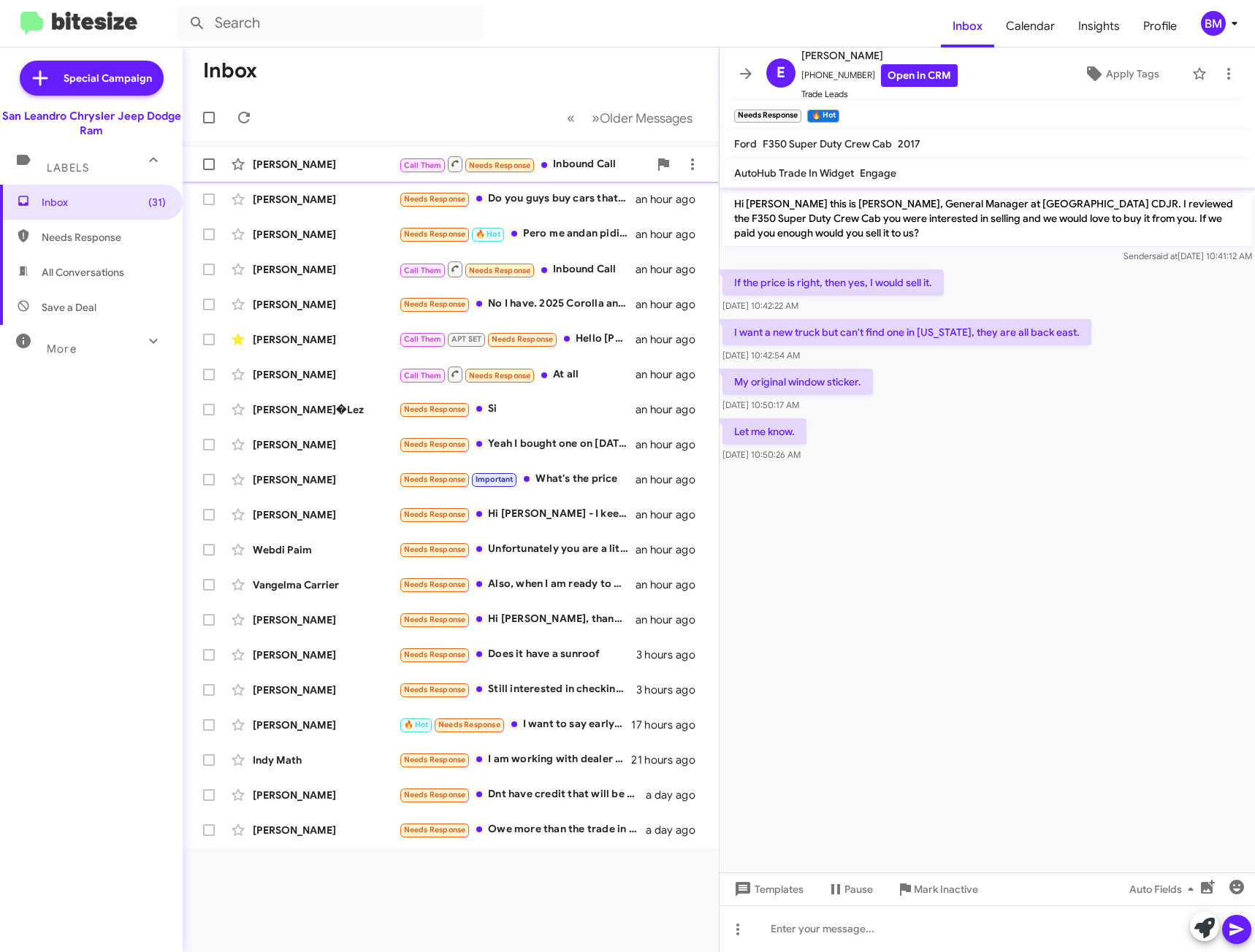
click at [595, 168] on div "Call Them Needs Response Inbound Call" at bounding box center [523, 164] width 250 height 18
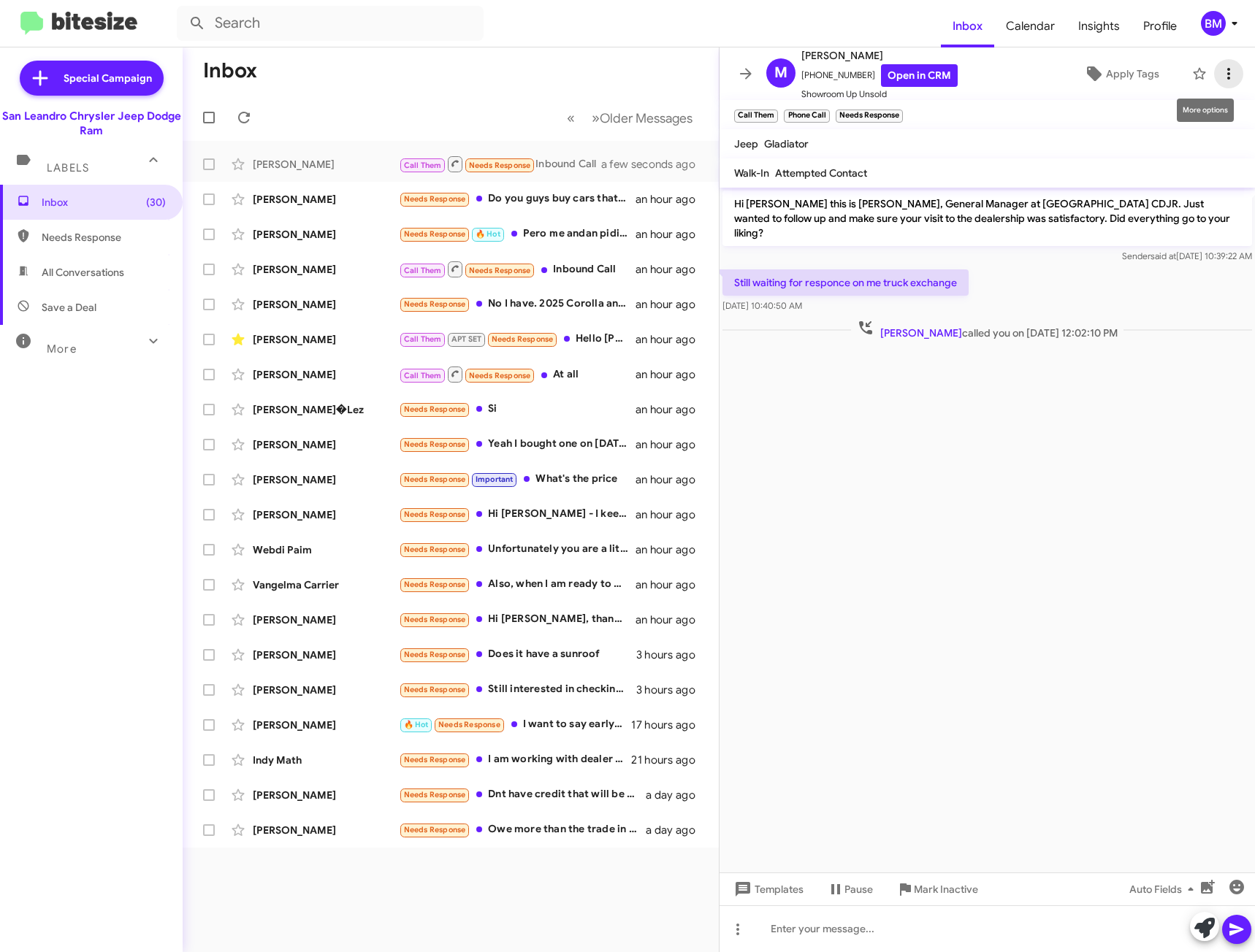
click at [1227, 69] on span at bounding box center [1228, 73] width 29 height 17
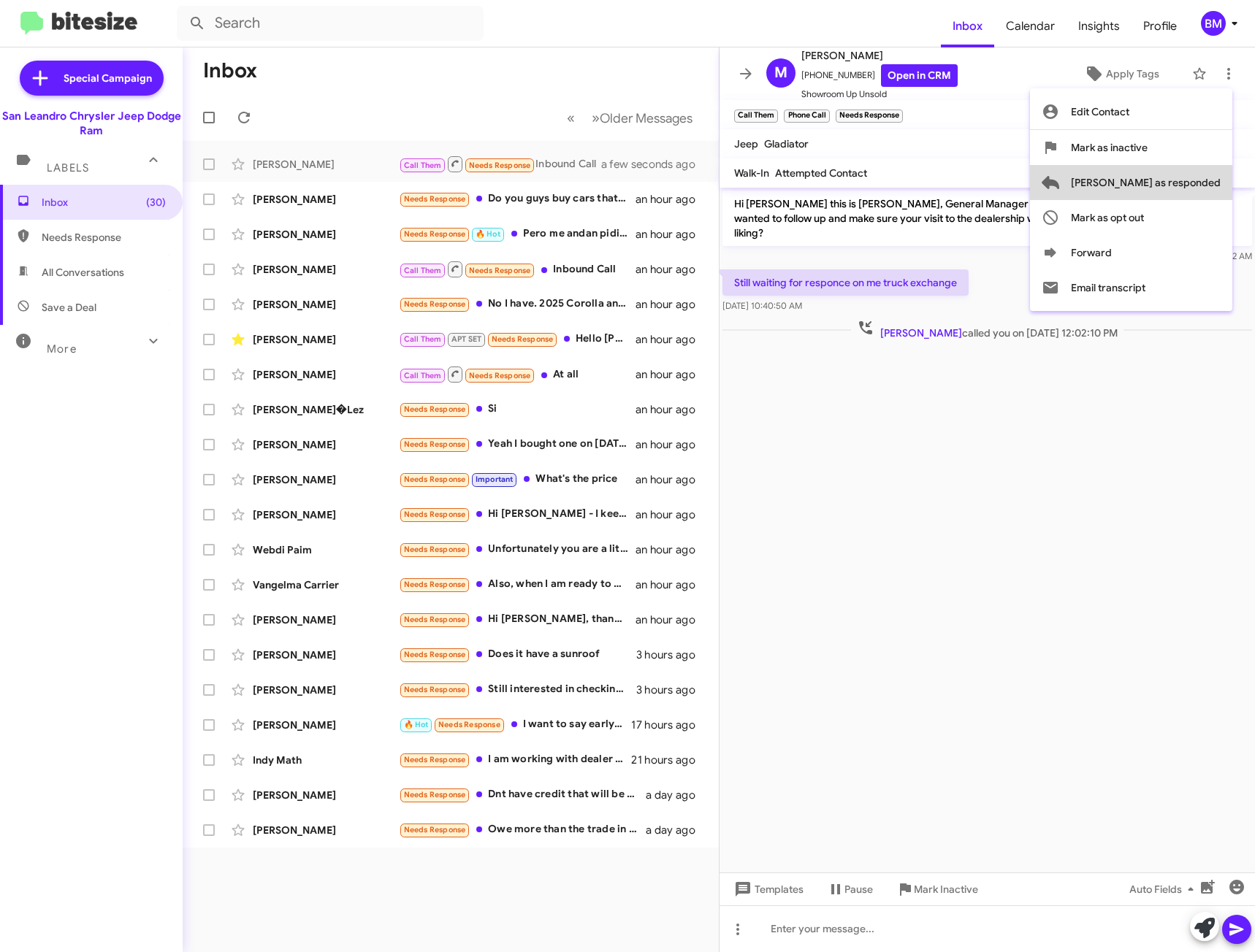
click at [1193, 176] on span "[PERSON_NAME] as responded" at bounding box center [1146, 183] width 150 height 35
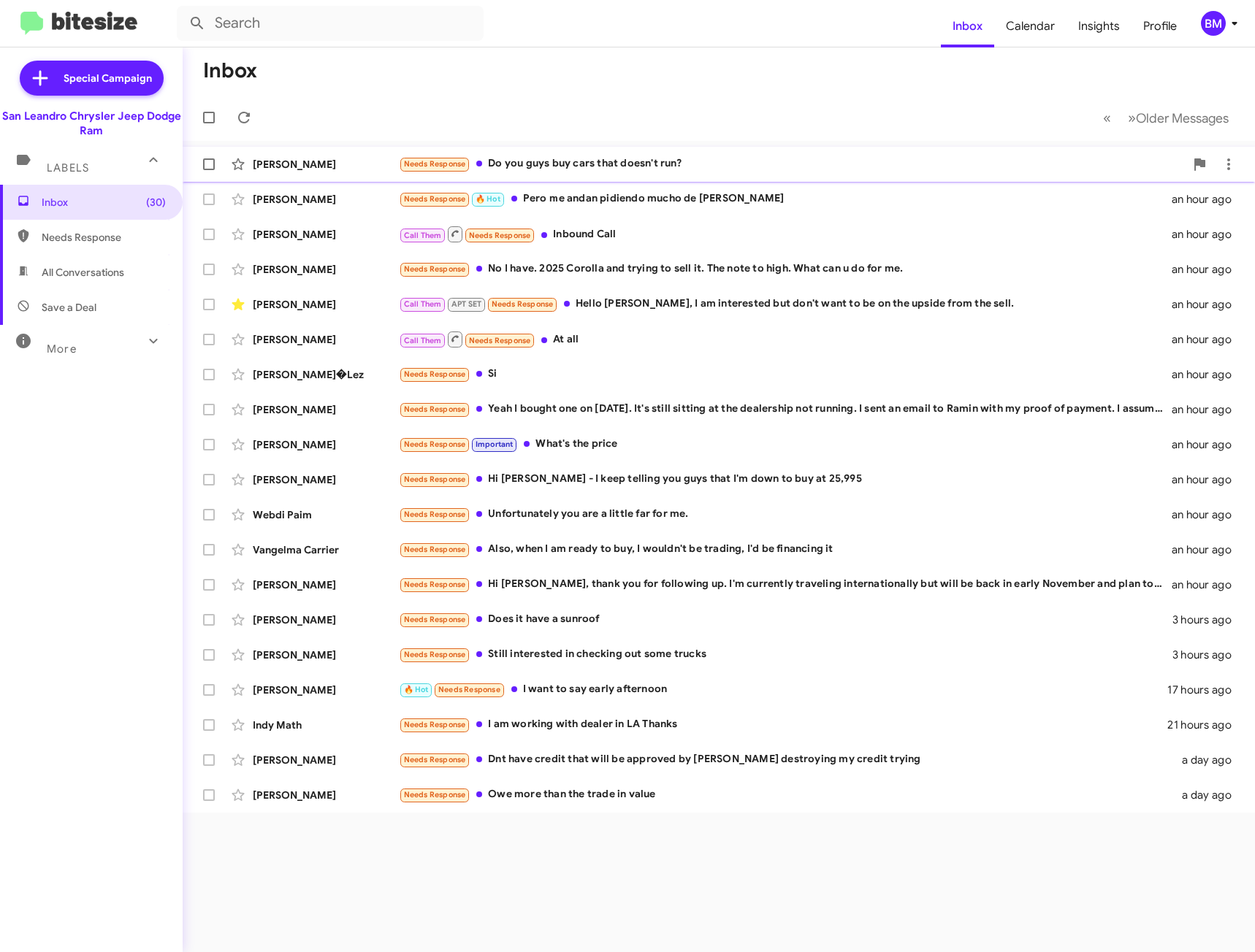
click at [733, 160] on div "Needs Response Do you guys buy cars that doesn't run?" at bounding box center [792, 164] width 786 height 16
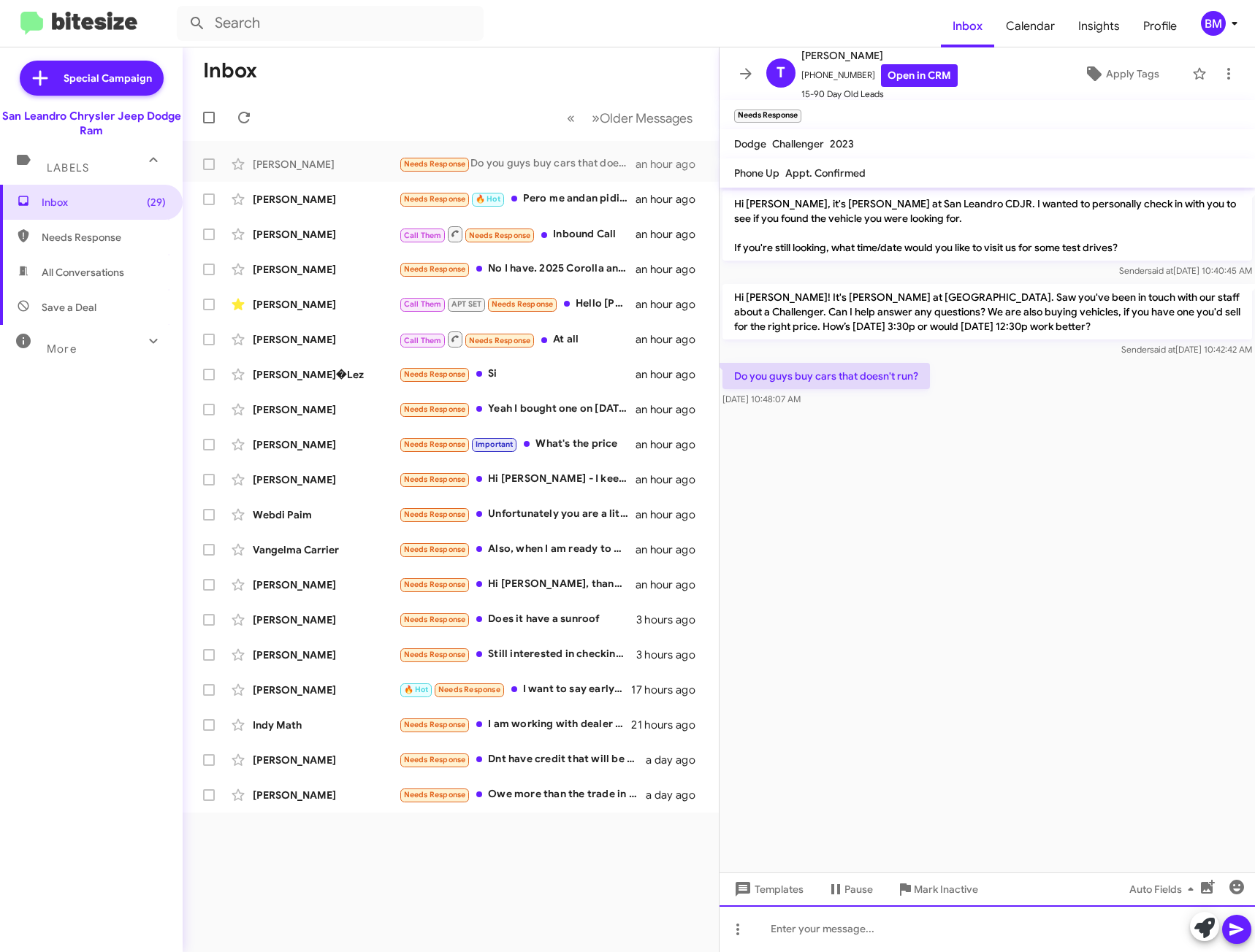
click at [866, 926] on div at bounding box center [987, 928] width 536 height 47
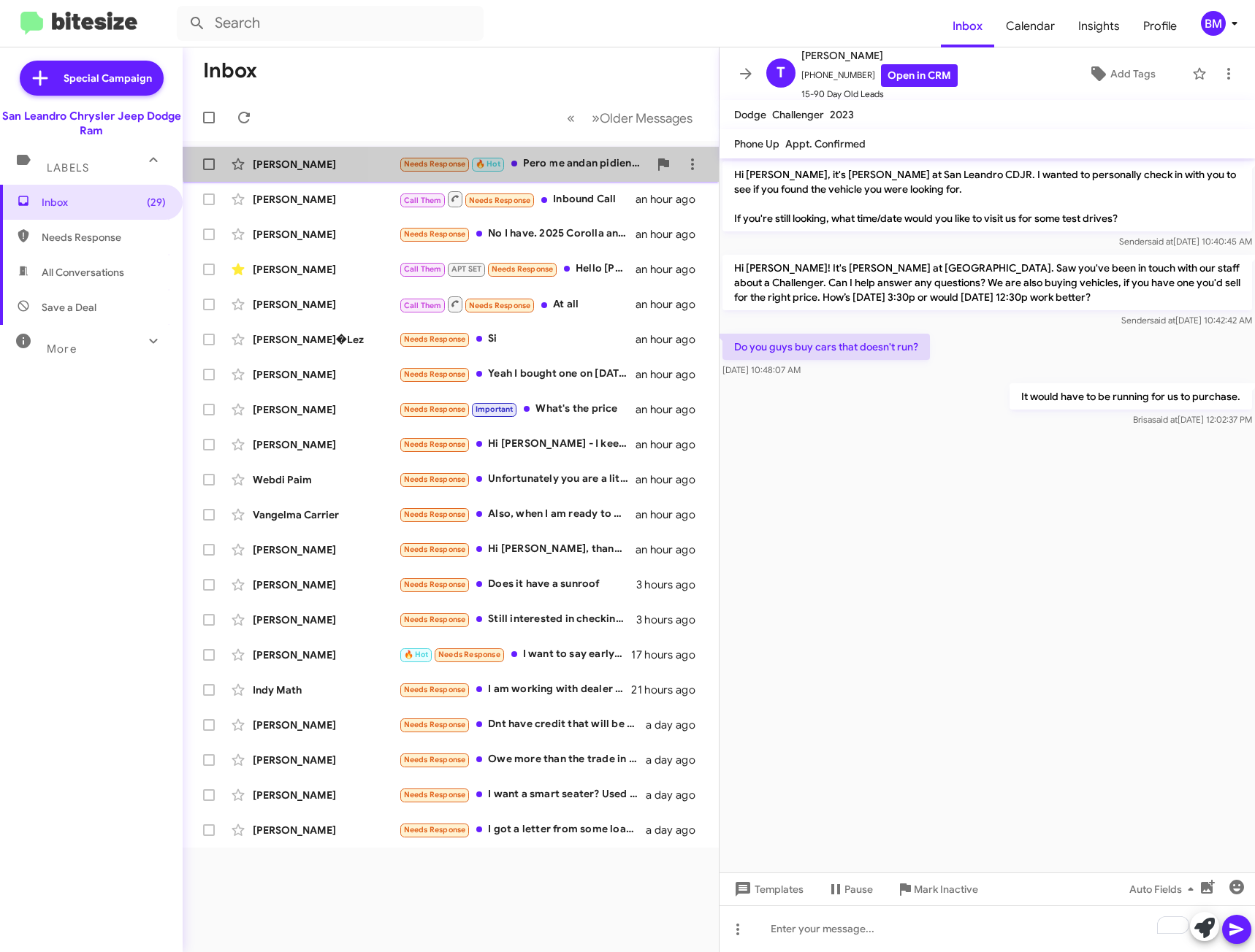
click at [560, 155] on div "Needs Response 🔥 Hot Pero me andan pidiendo mucho de [PERSON_NAME]" at bounding box center [523, 164] width 250 height 16
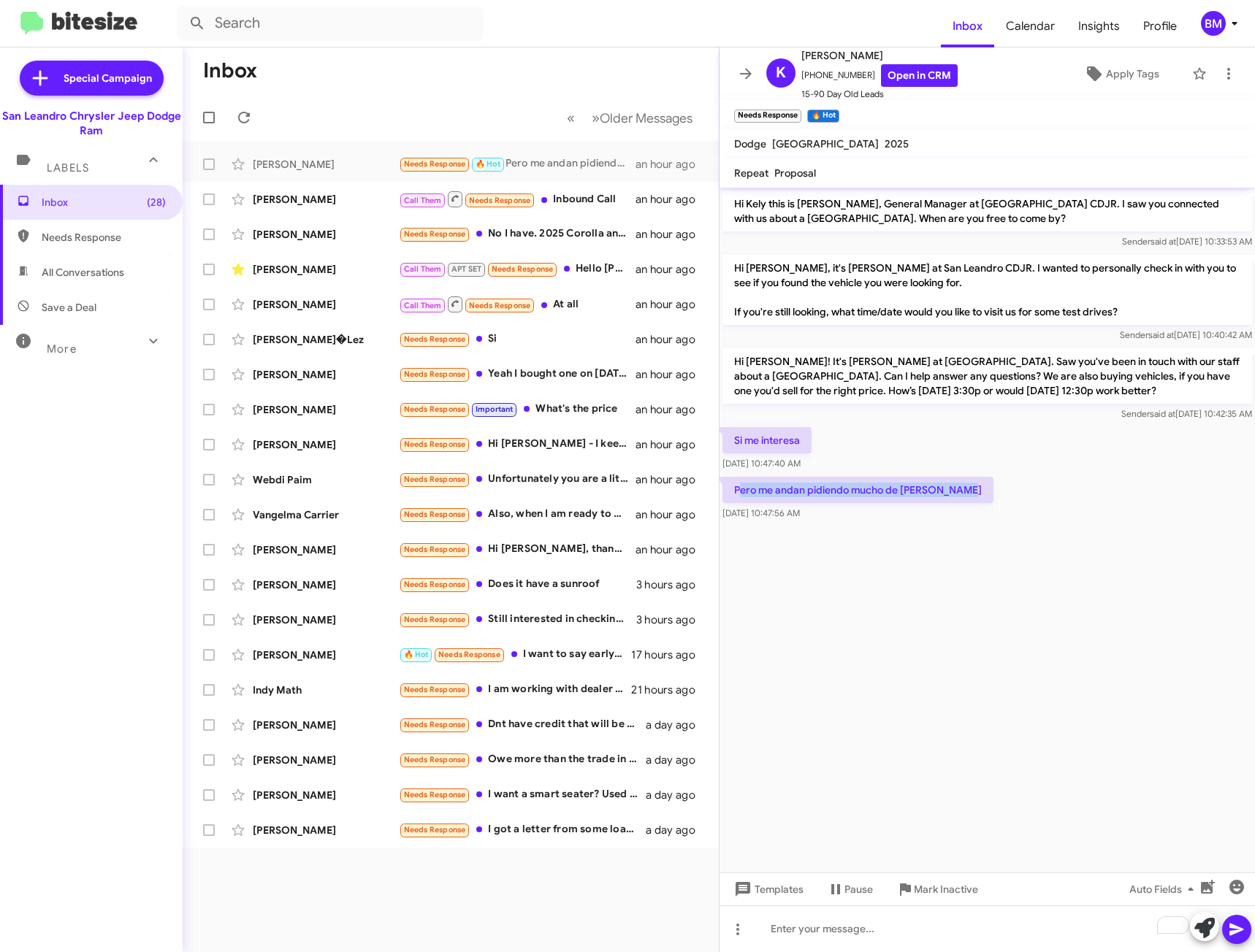
drag, startPoint x: 740, startPoint y: 489, endPoint x: 970, endPoint y: 492, distance: 230.0
click at [970, 492] on p "Pero me andan pidiendo mucho de [PERSON_NAME]" at bounding box center [857, 490] width 271 height 26
click at [913, 432] on div "Si me interesa [DATE] 10:47:40 AM" at bounding box center [987, 449] width 536 height 49
click at [1007, 929] on div "To enrich screen reader interactions, please activate Accessibility in Grammarl…" at bounding box center [987, 928] width 536 height 47
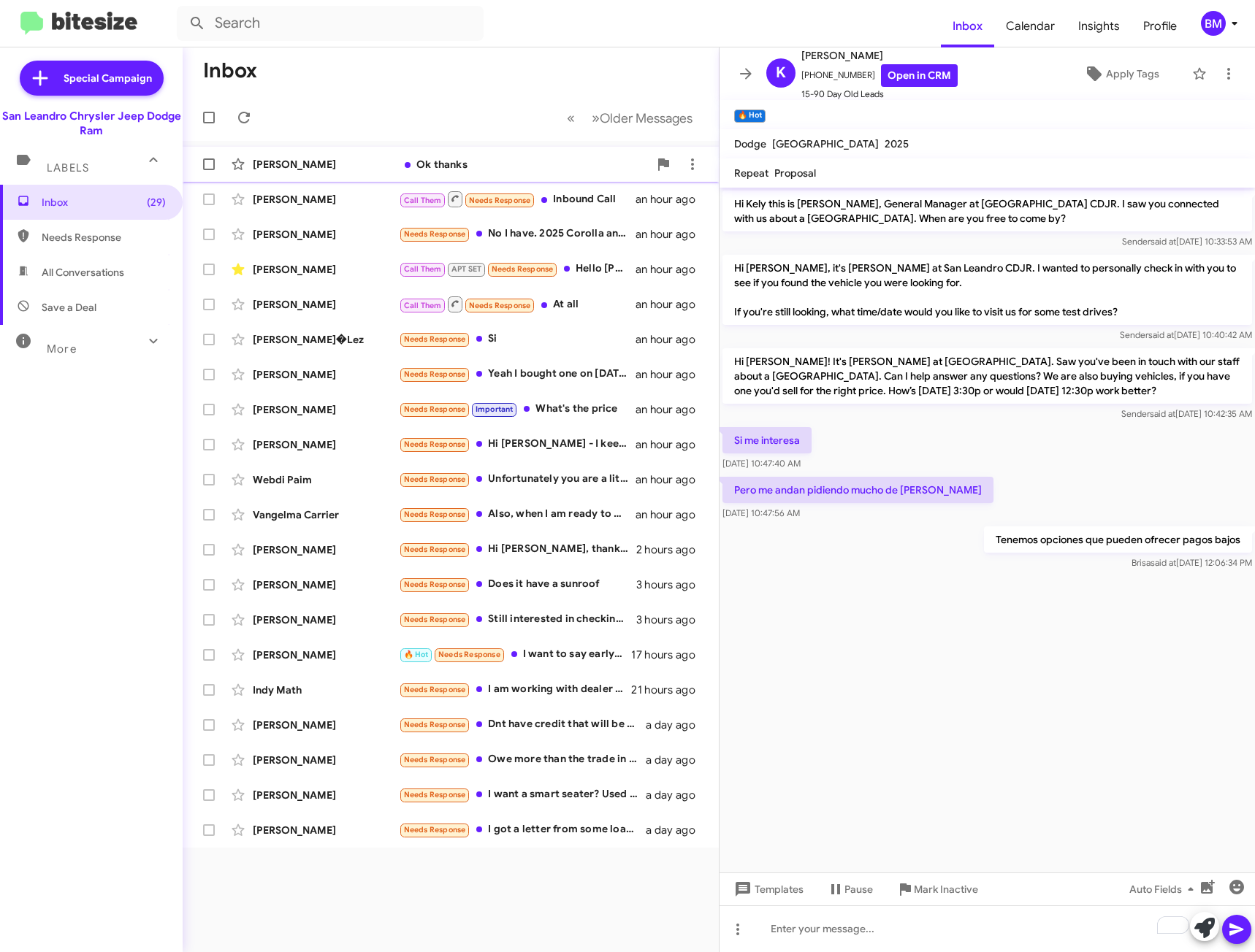
click at [538, 163] on div "Ok thanks" at bounding box center [523, 164] width 250 height 15
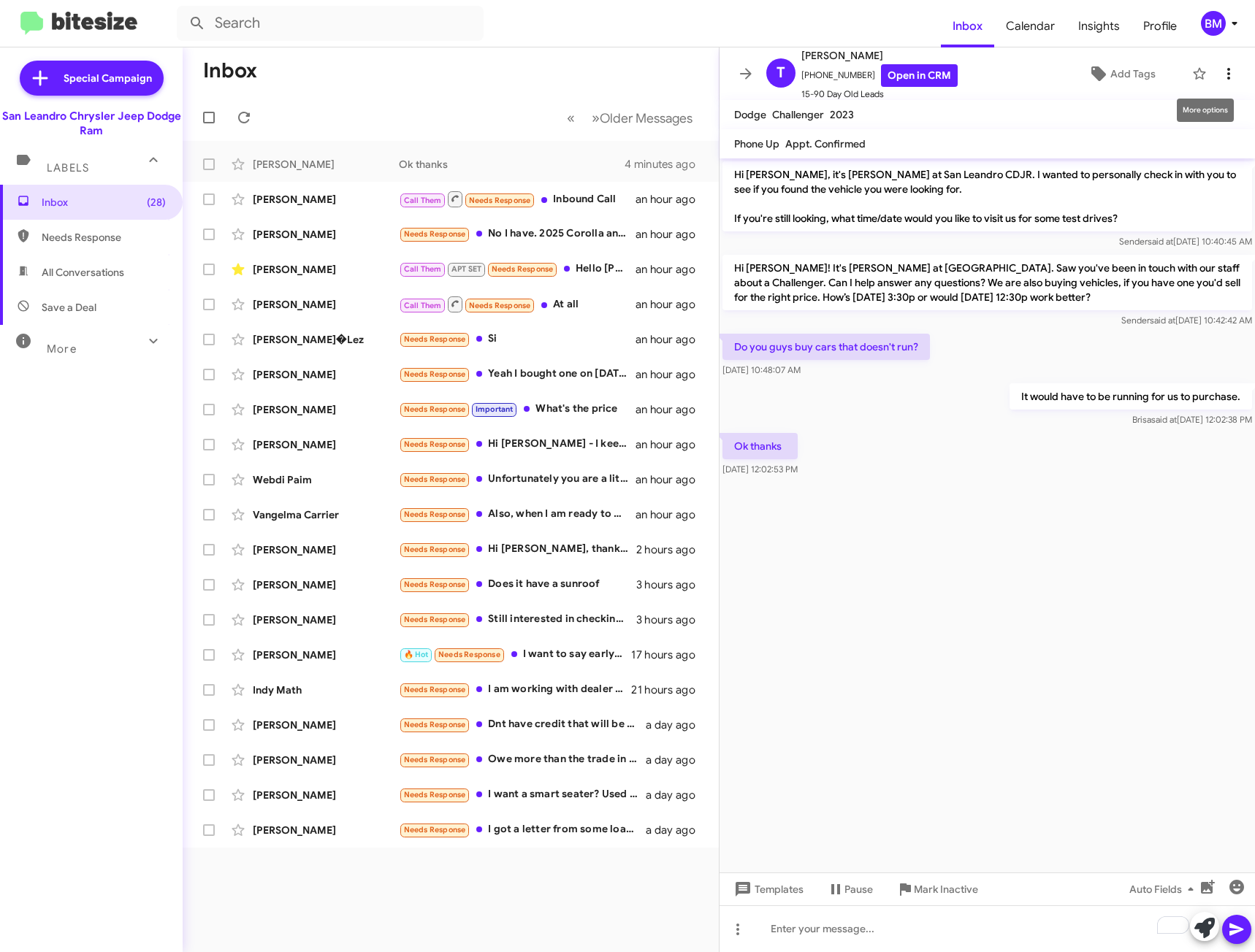
click at [1220, 67] on icon at bounding box center [1228, 73] width 17 height 17
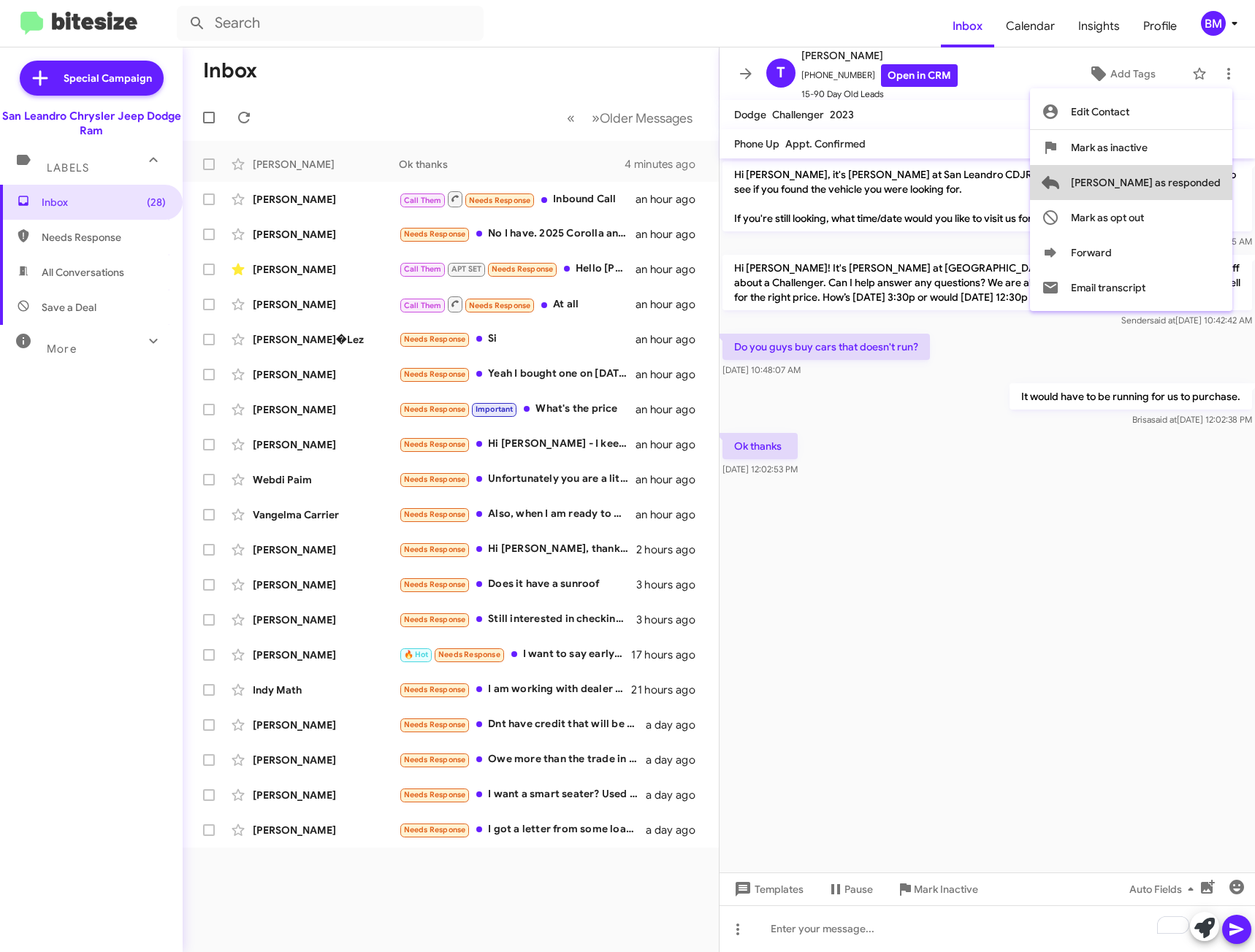
click at [1191, 183] on span "[PERSON_NAME] as responded" at bounding box center [1146, 183] width 150 height 35
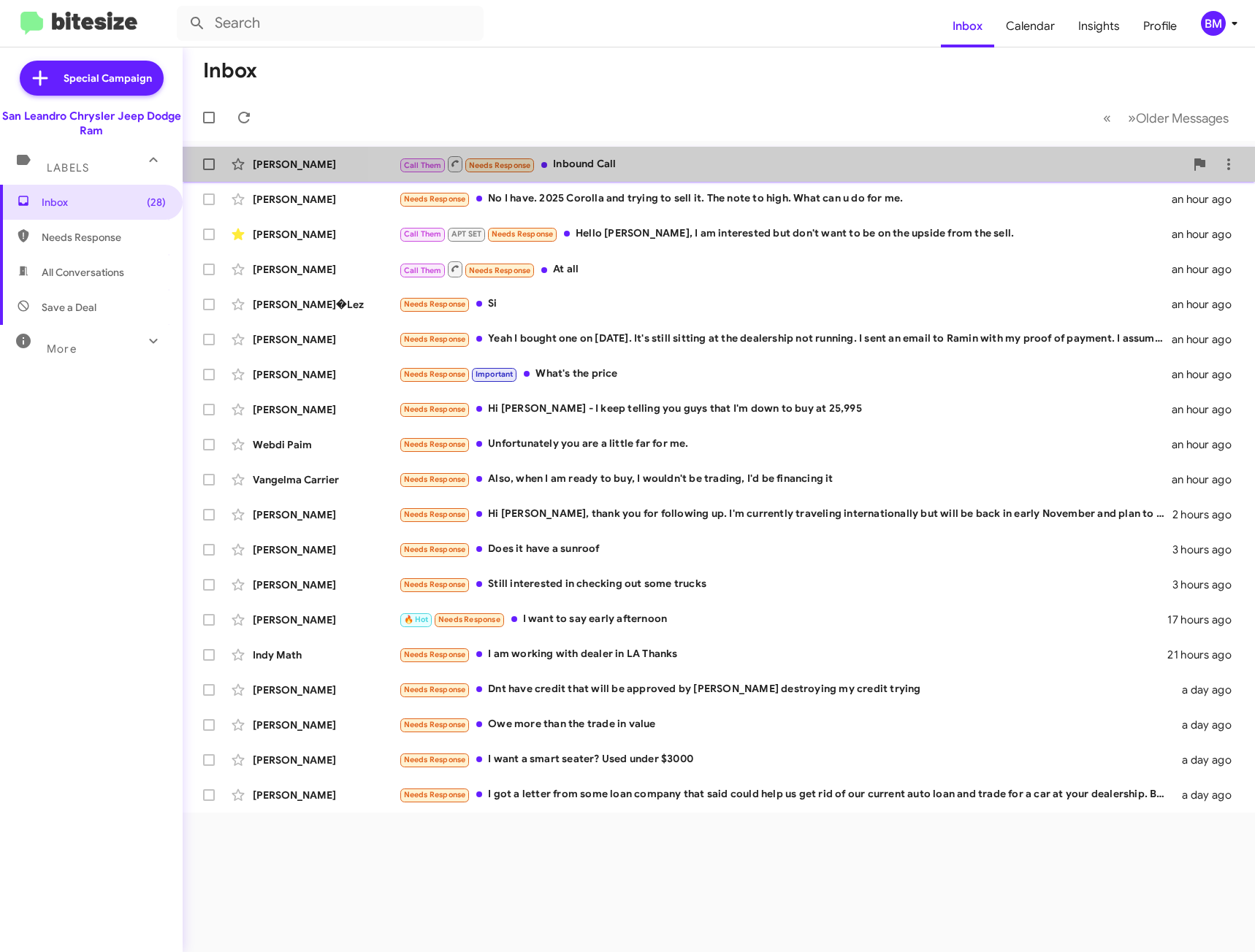
click at [791, 158] on div "Call Them Needs Response Inbound Call" at bounding box center [792, 164] width 786 height 18
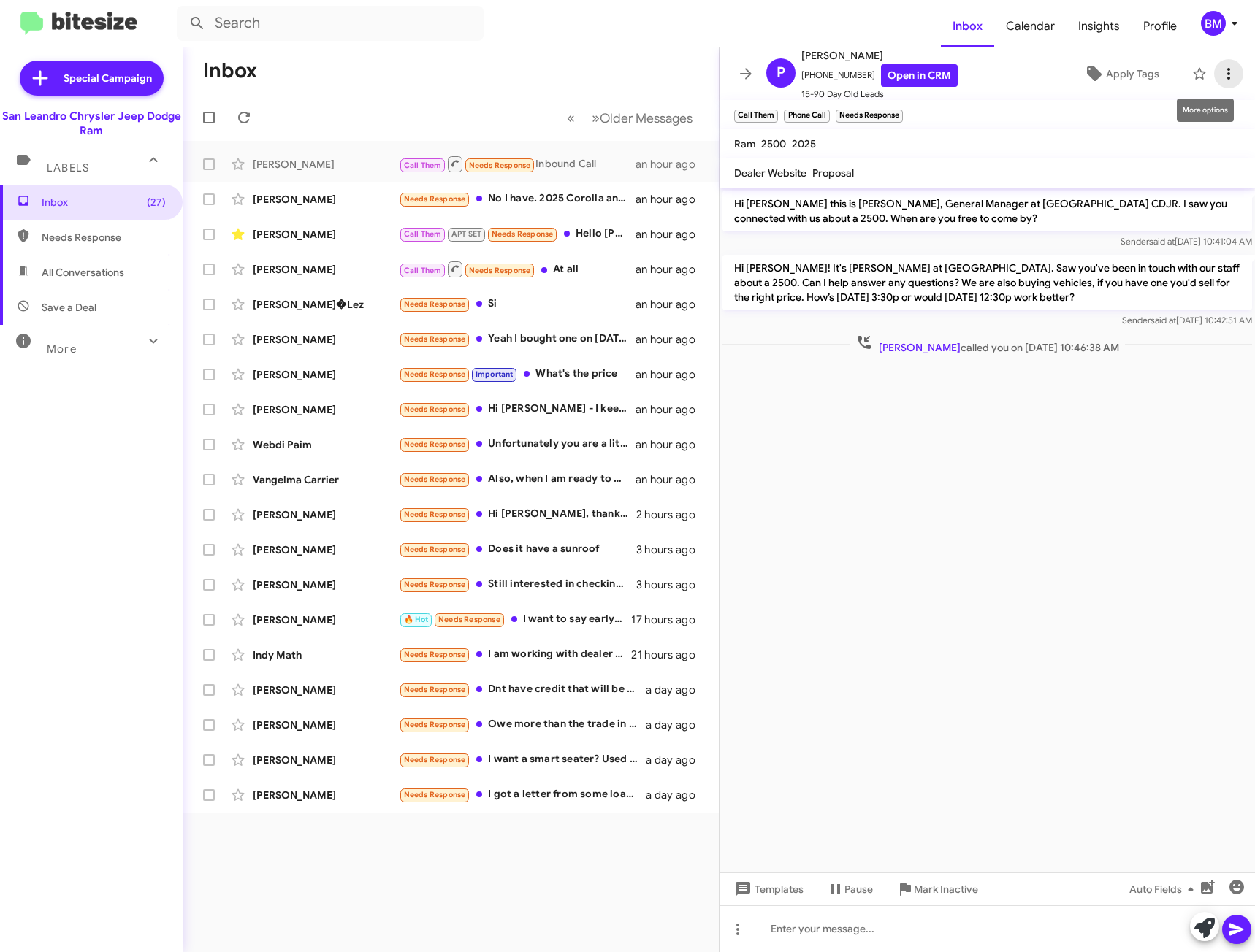
click at [1220, 75] on icon at bounding box center [1228, 73] width 17 height 17
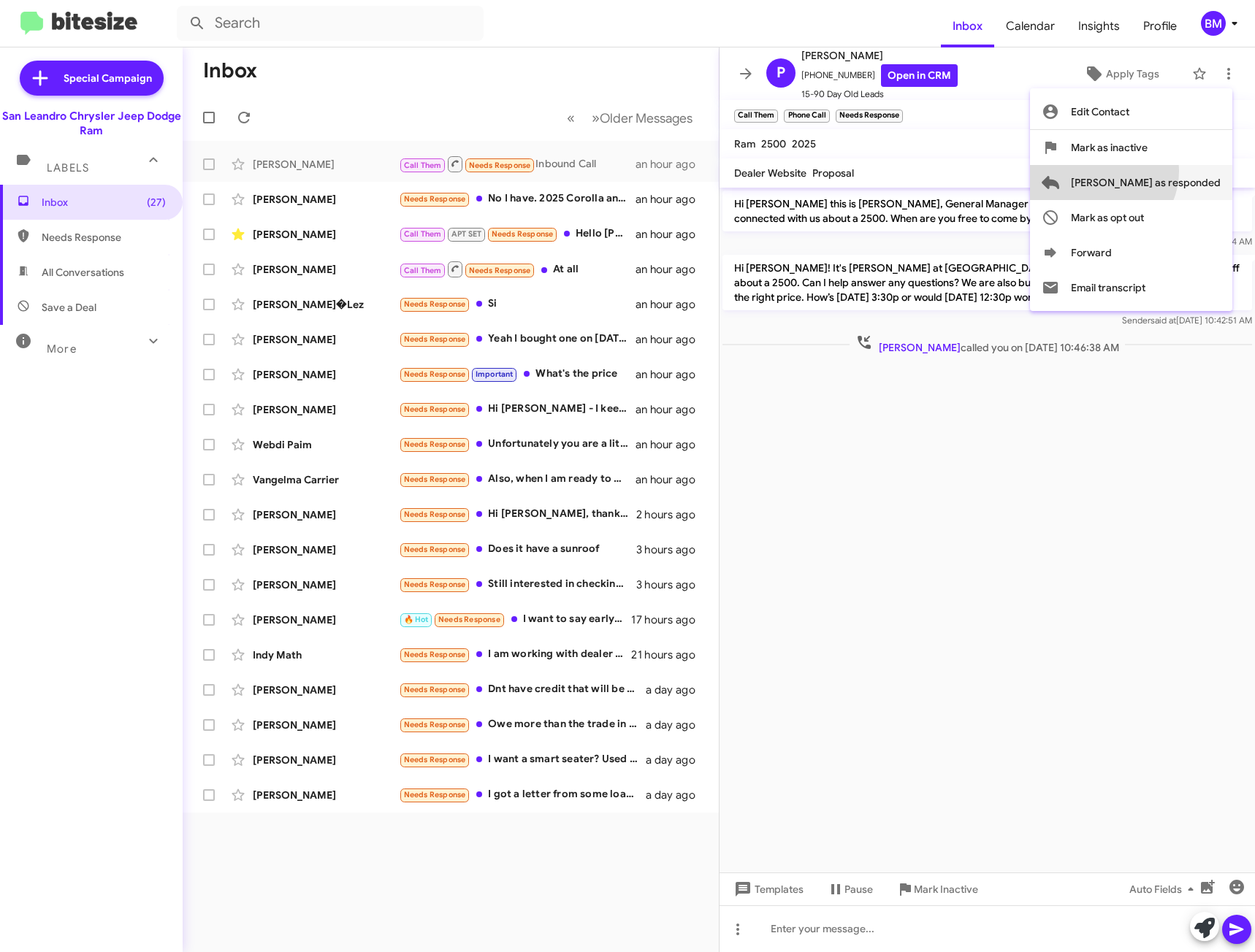
click at [1158, 171] on span "[PERSON_NAME] as responded" at bounding box center [1146, 183] width 150 height 35
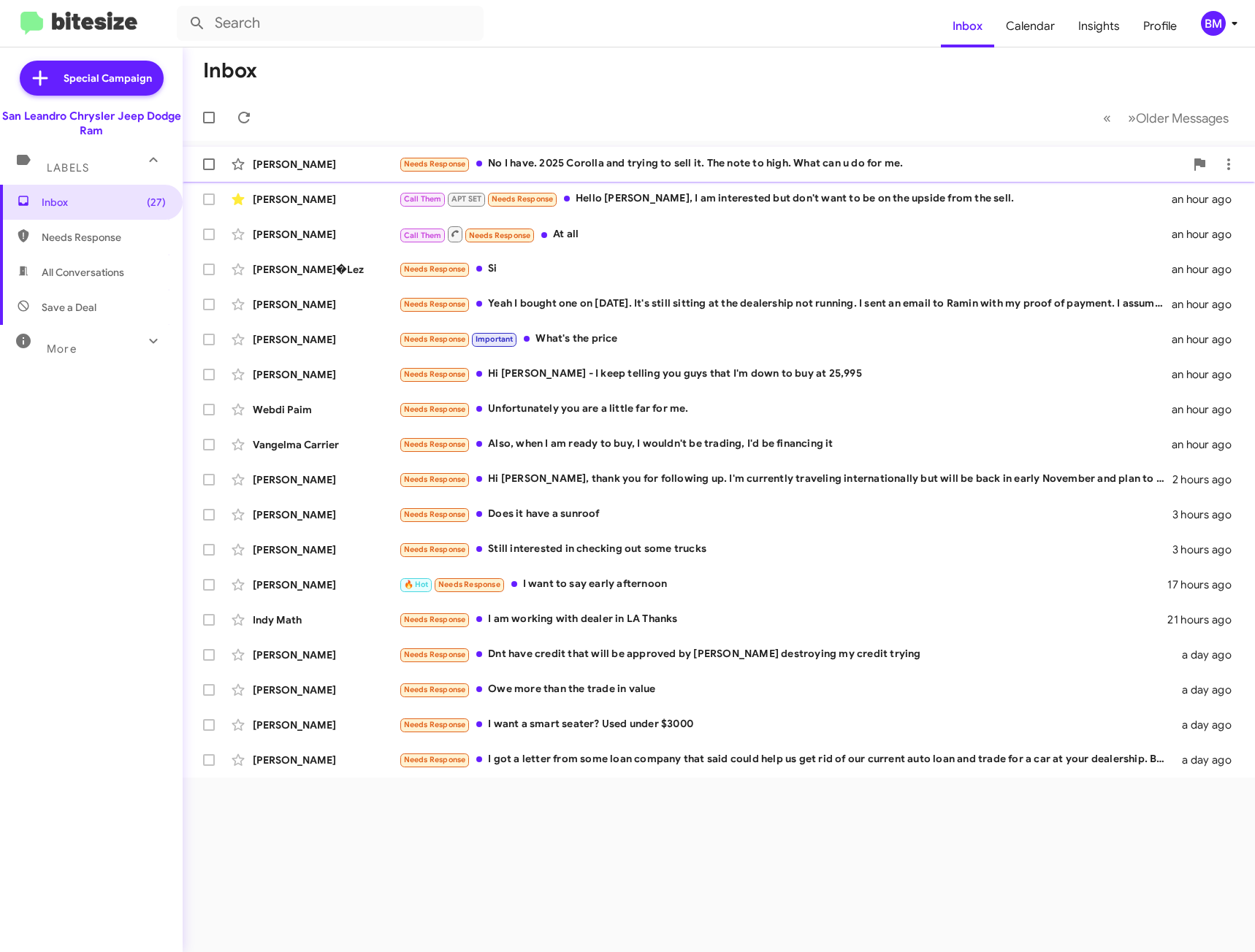
click at [775, 162] on div "Needs Response No I have. 2025 Corolla and trying to sell it. The note to high.…" at bounding box center [792, 164] width 786 height 16
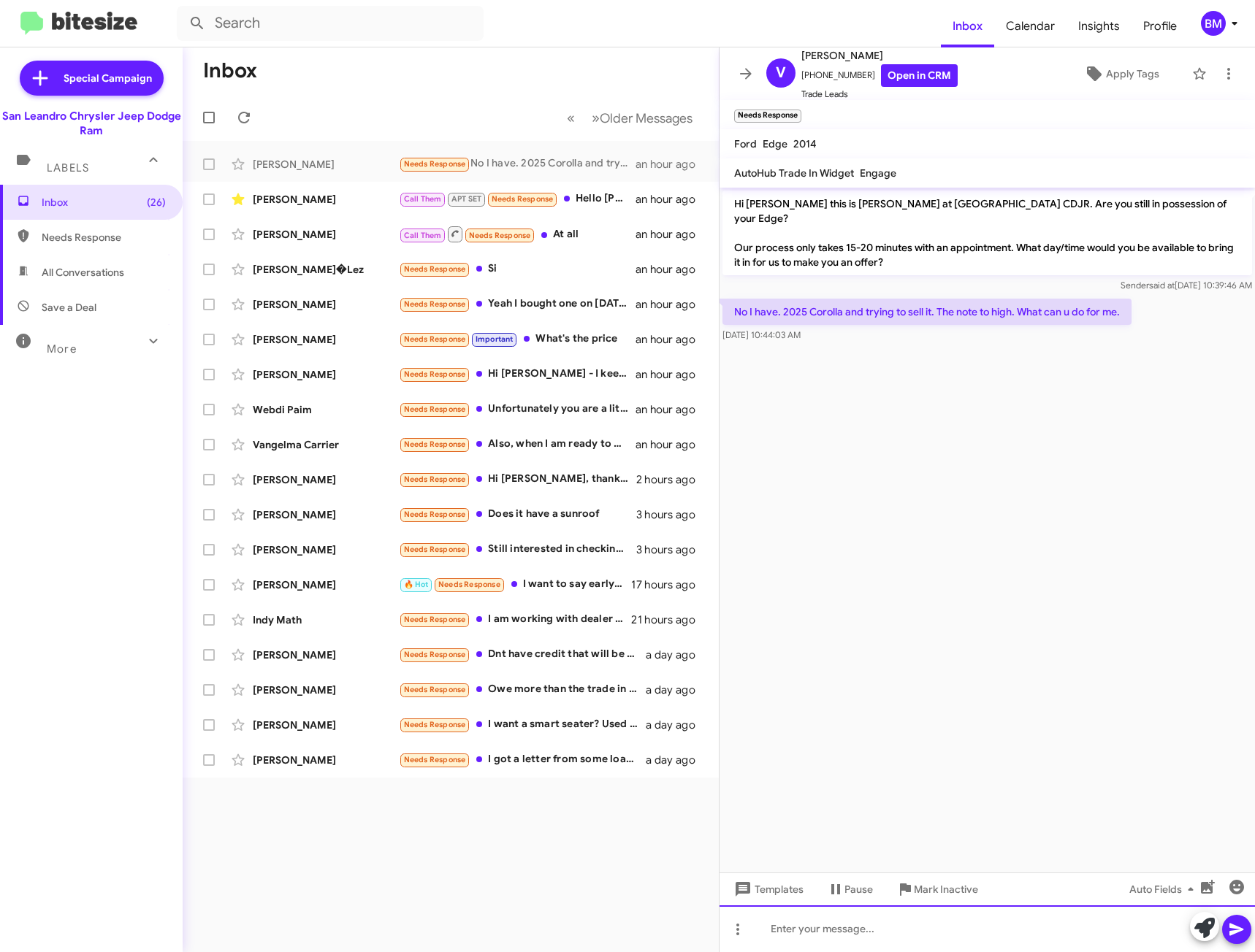
drag, startPoint x: 862, startPoint y: 936, endPoint x: 861, endPoint y: 918, distance: 18.0
click at [862, 936] on div at bounding box center [987, 928] width 536 height 47
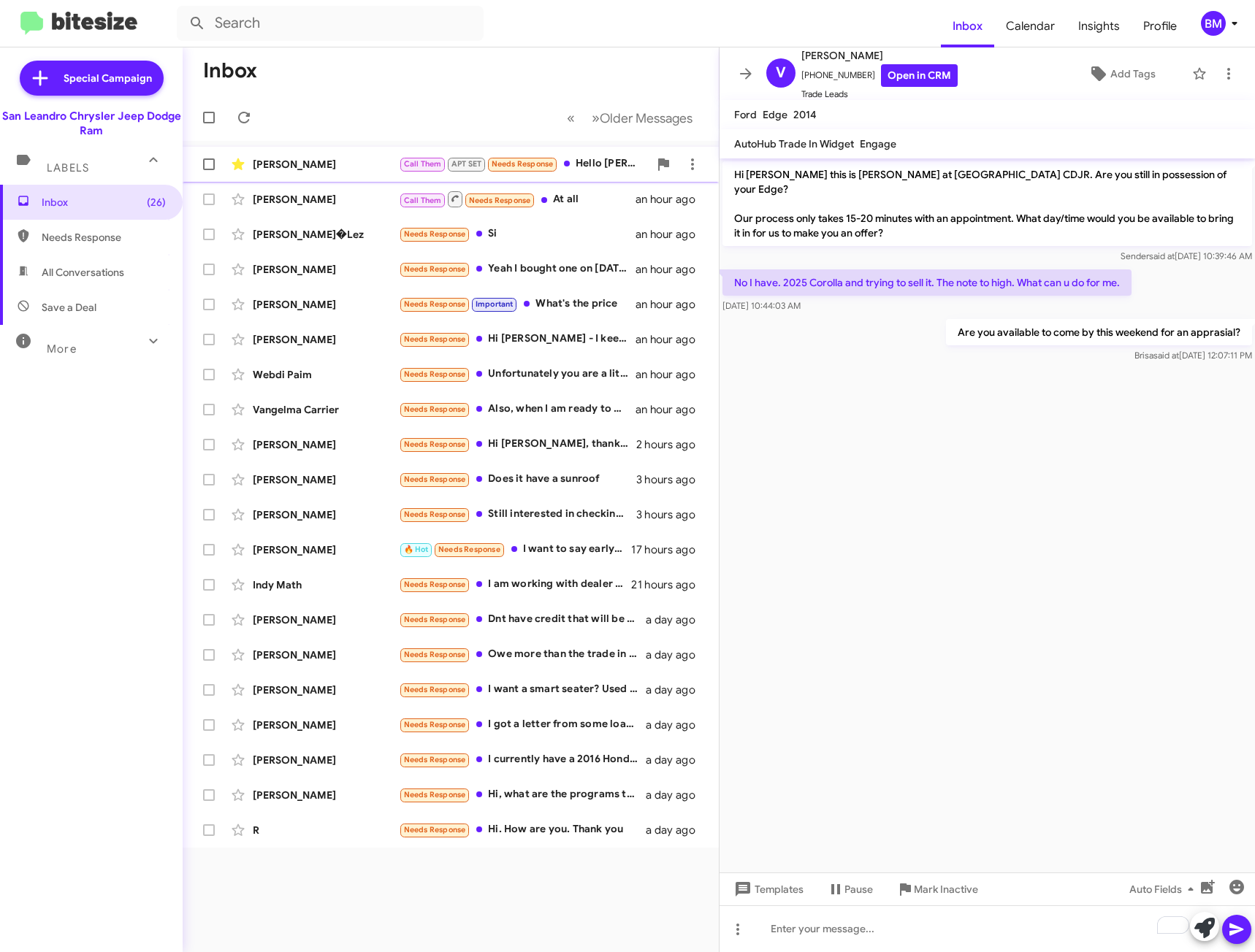
click at [598, 167] on div "Call Them APT SET Needs Response Hello [PERSON_NAME], I am interested but don't…" at bounding box center [523, 164] width 250 height 16
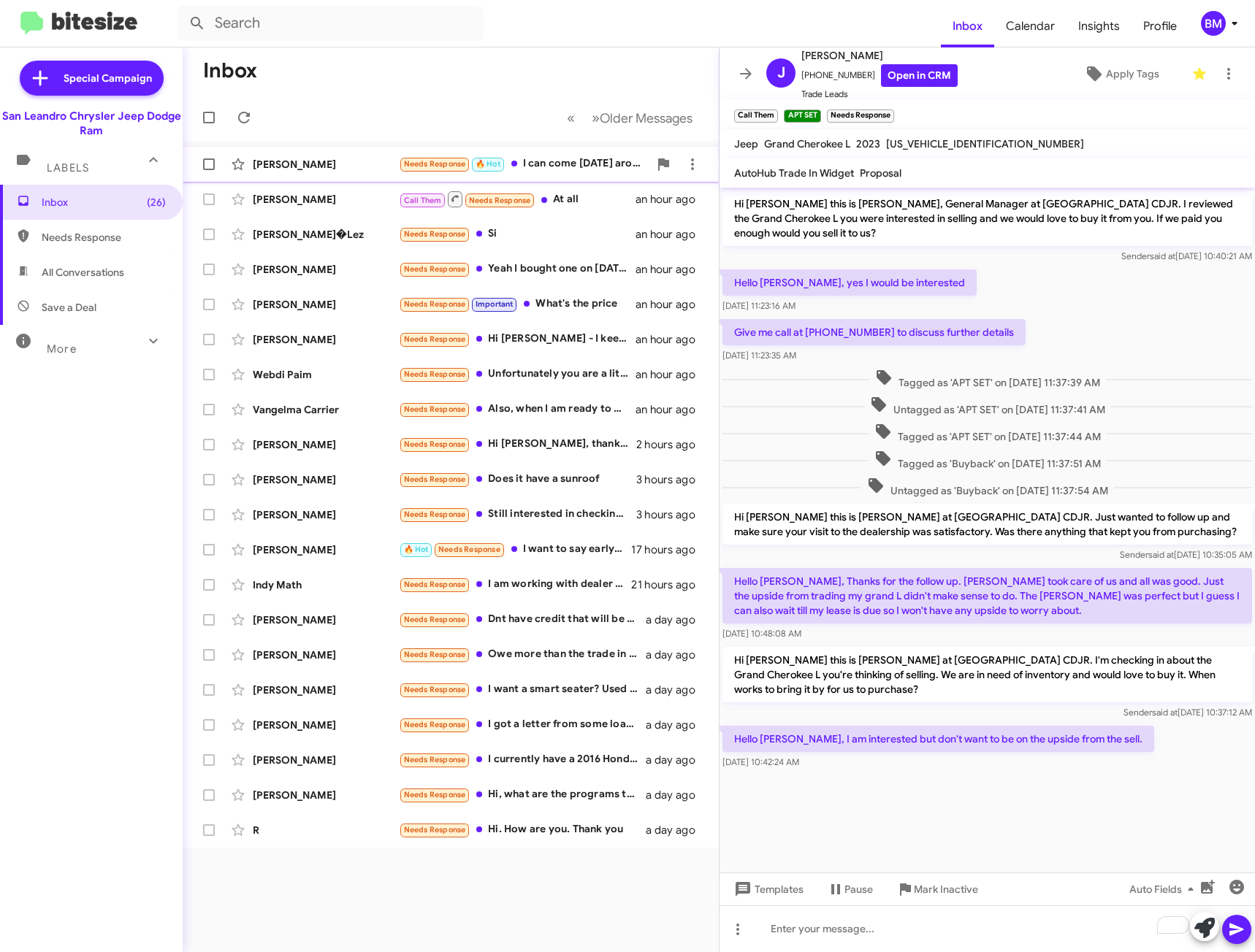
click at [566, 169] on div "Needs Response 🔥 Hot I can come [DATE] around 5" at bounding box center [523, 164] width 250 height 16
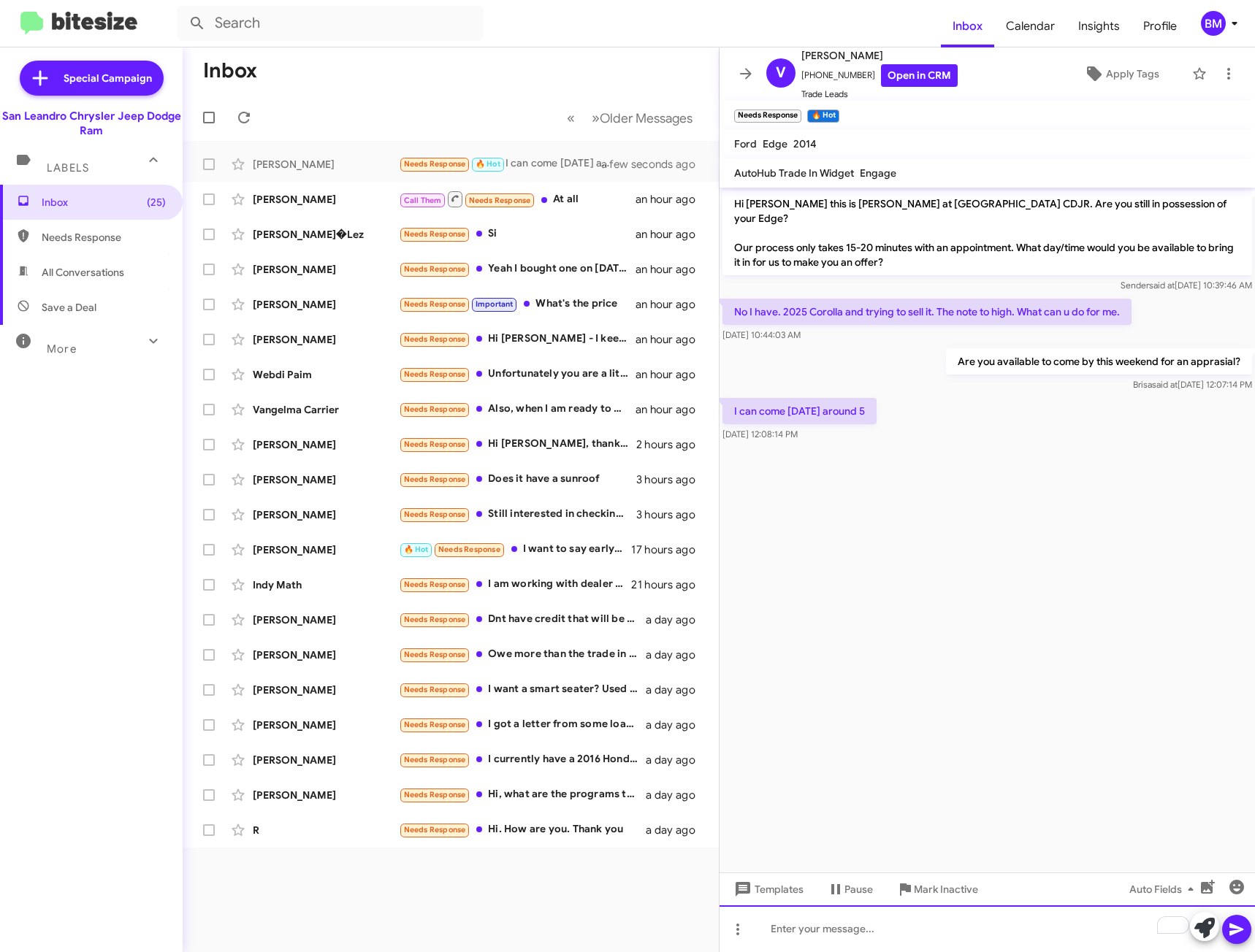
click at [948, 926] on div "To enrich screen reader interactions, please activate Accessibility in Grammarl…" at bounding box center [987, 928] width 536 height 47
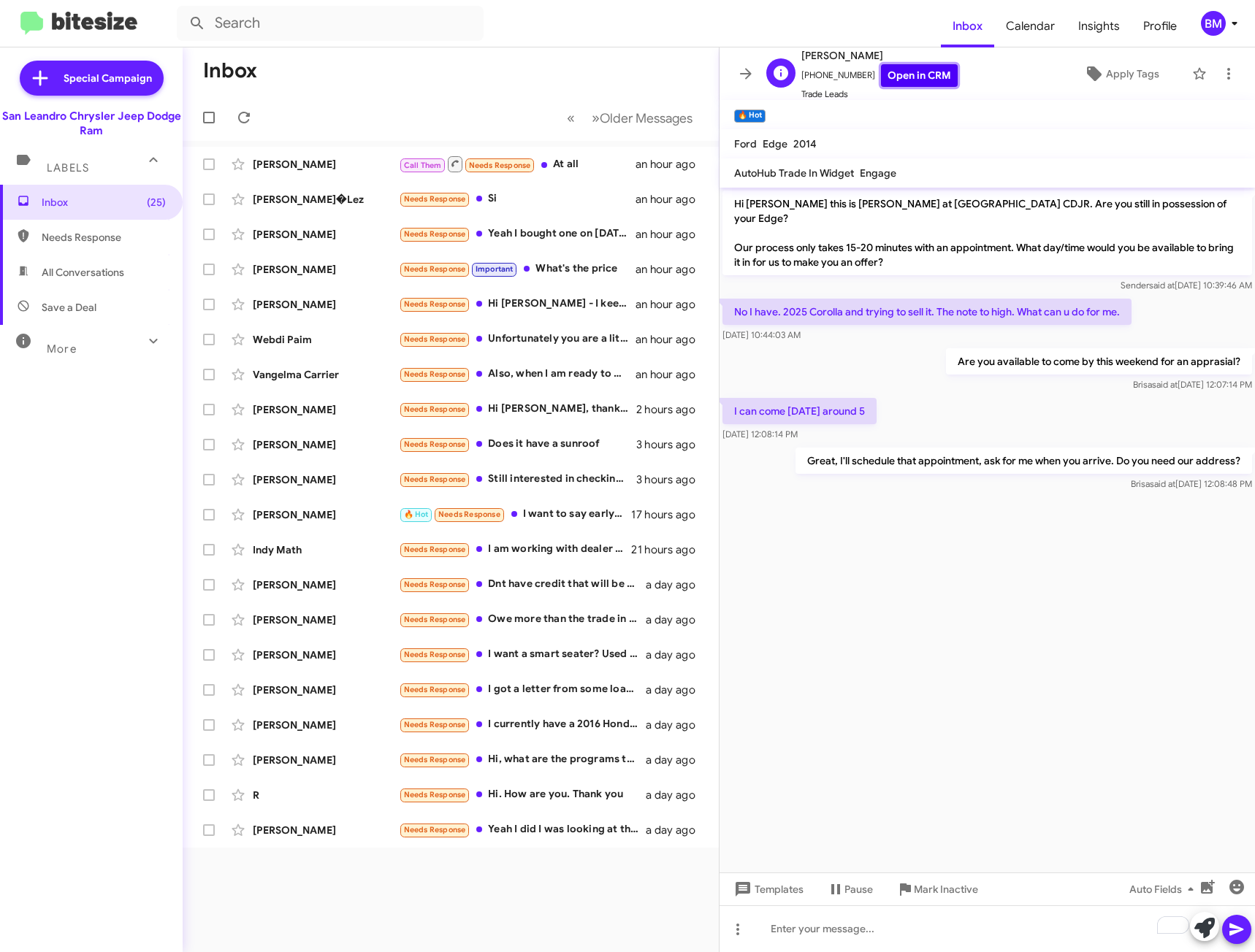
click at [911, 70] on link "Open in CRM" at bounding box center [920, 75] width 77 height 23
click at [558, 159] on div "Call Them Needs Response At all" at bounding box center [523, 164] width 250 height 18
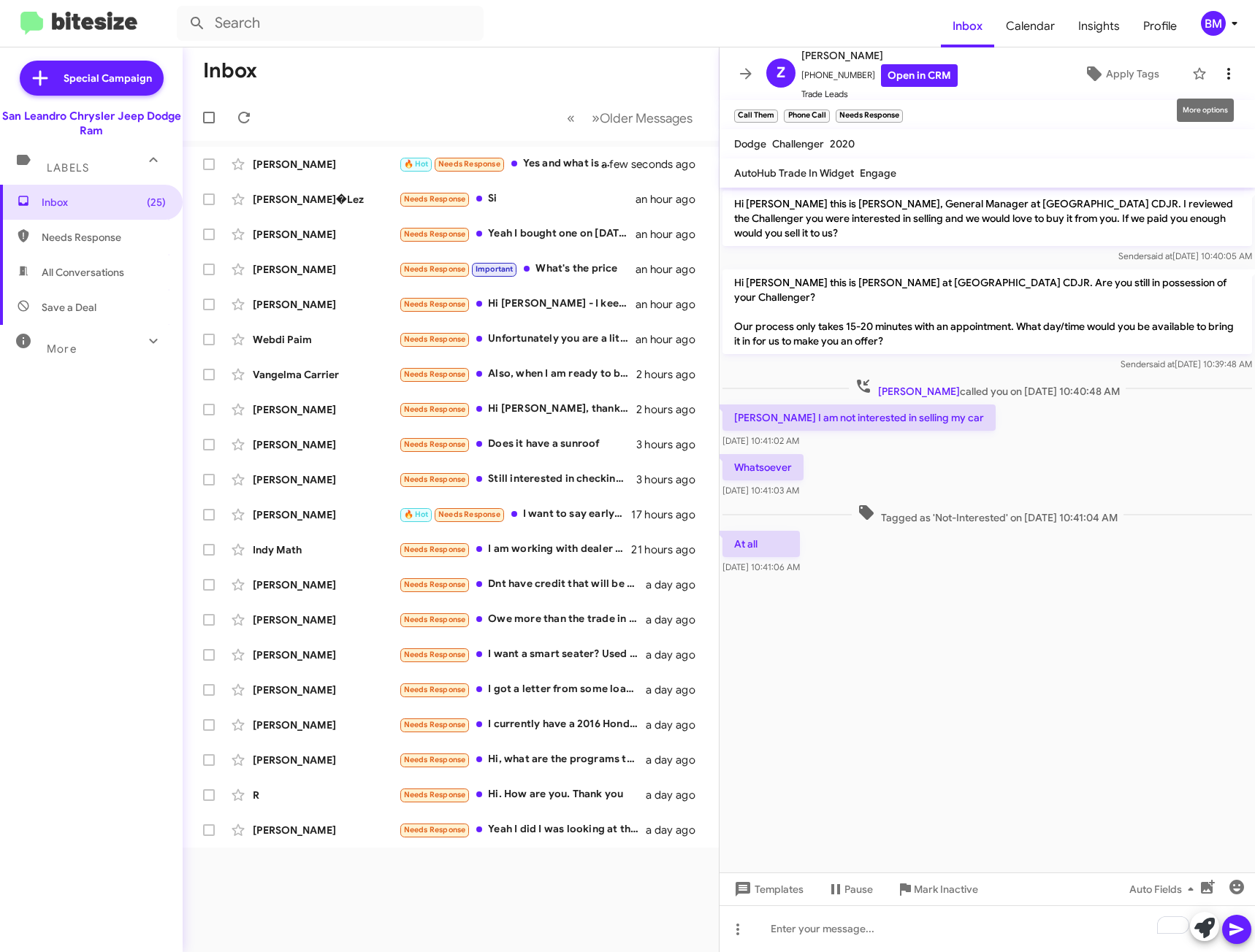
click at [1220, 75] on icon at bounding box center [1228, 73] width 17 height 17
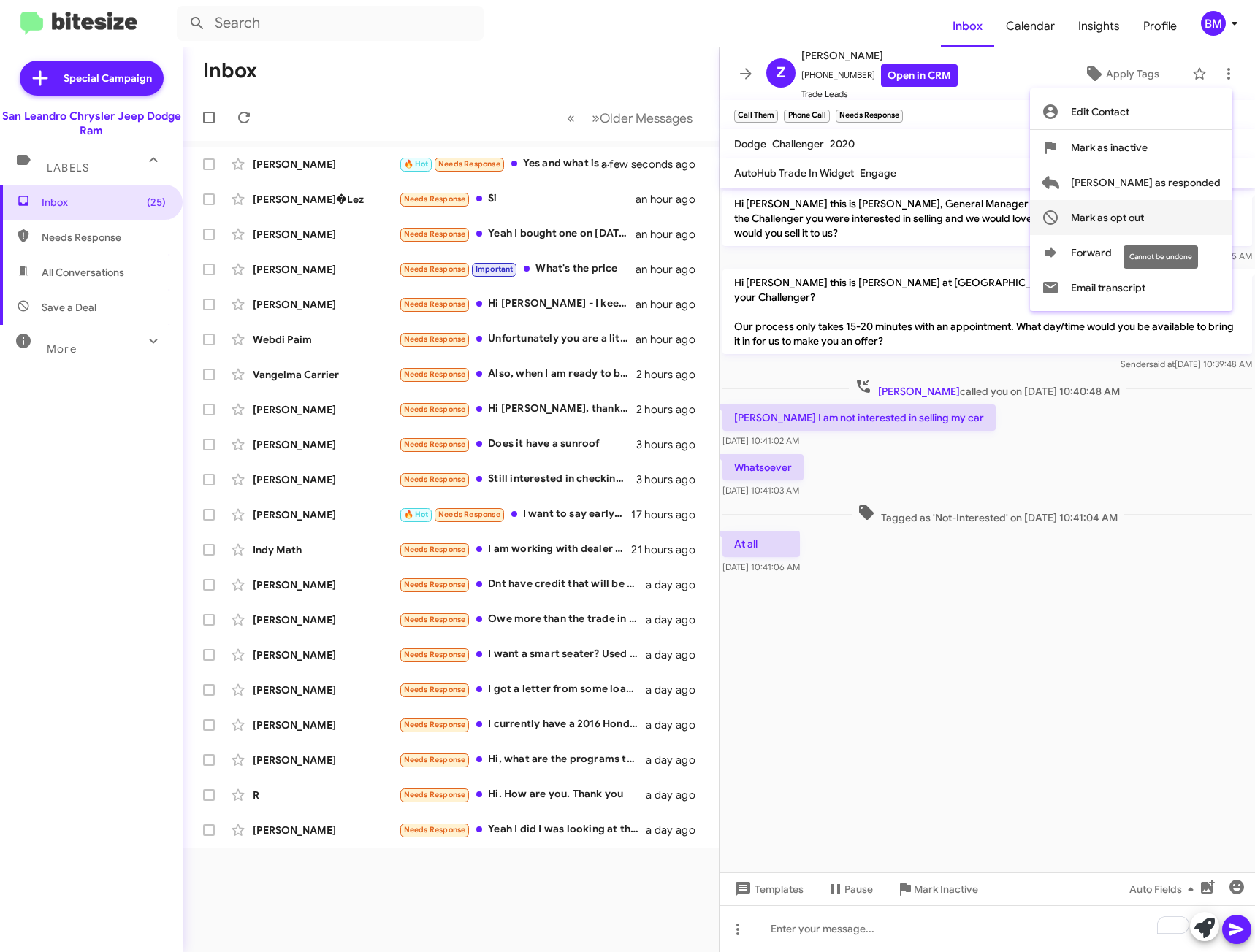
click at [1143, 221] on span "Mark as opt out" at bounding box center [1108, 217] width 73 height 35
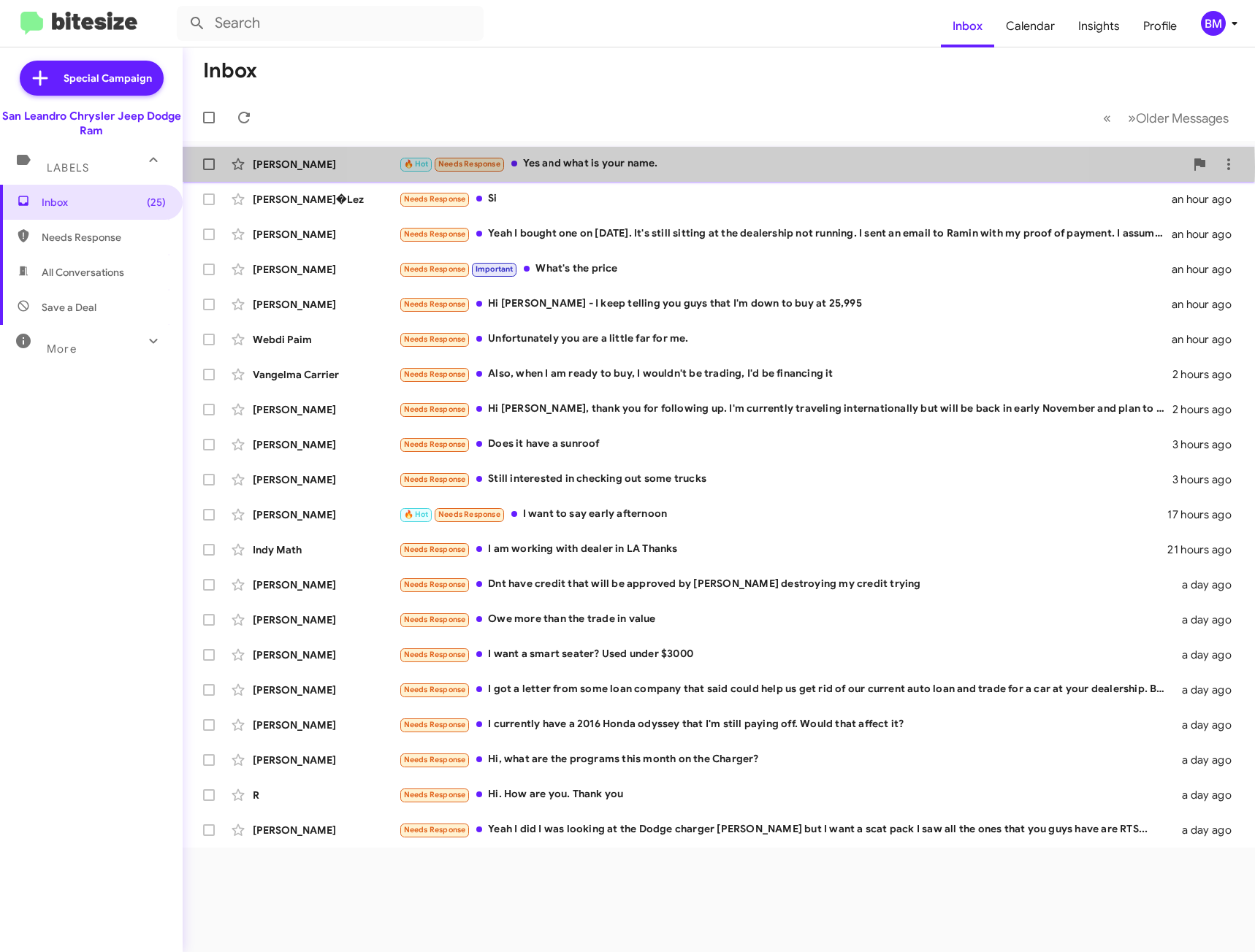
click at [707, 165] on div "🔥 Hot Needs Response Yes and what is your name." at bounding box center [792, 164] width 786 height 16
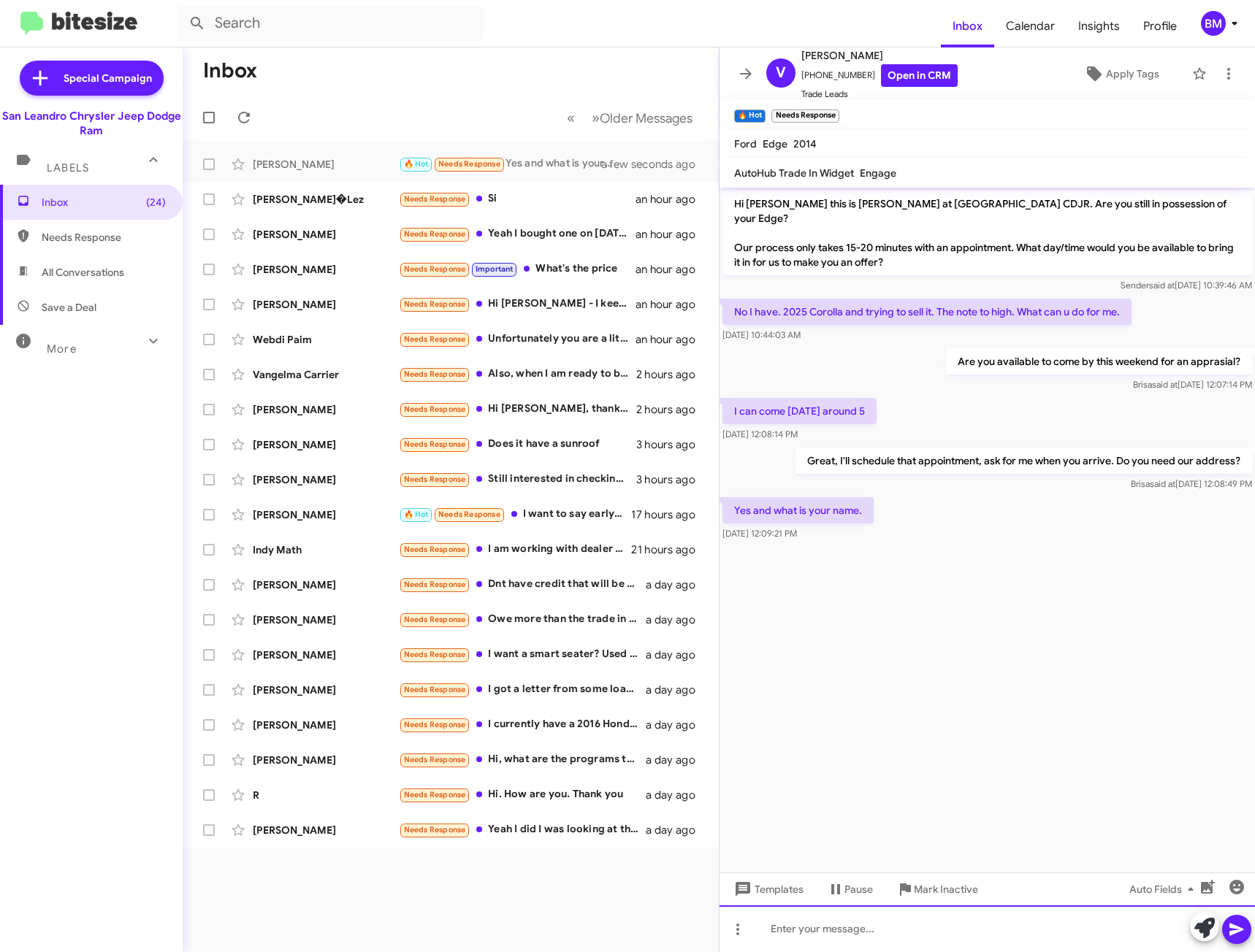
click at [843, 919] on div at bounding box center [987, 928] width 536 height 47
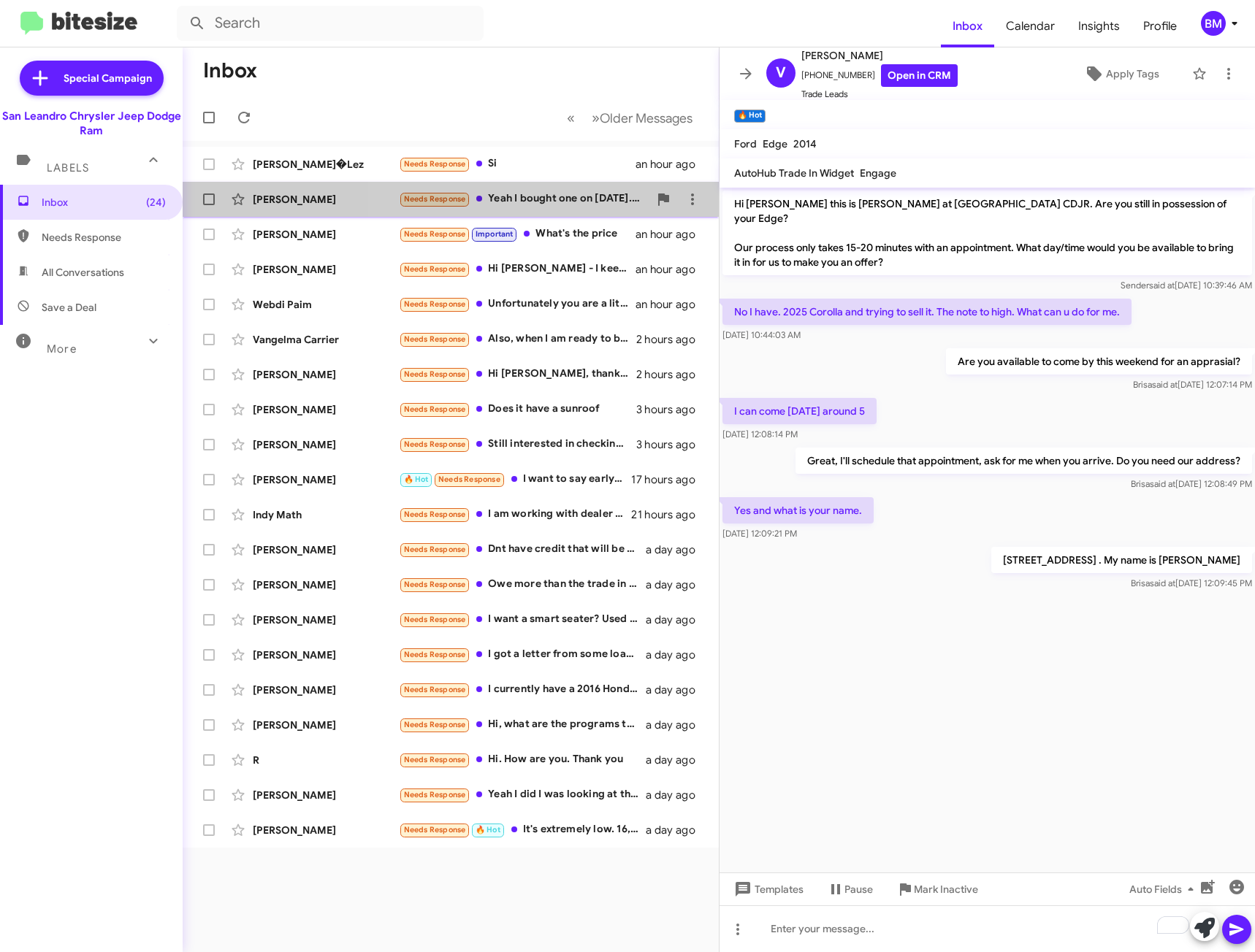
click at [539, 196] on div "Needs Response Yeah I bought one on [DATE]. It's still sitting at the dealershi…" at bounding box center [523, 199] width 250 height 16
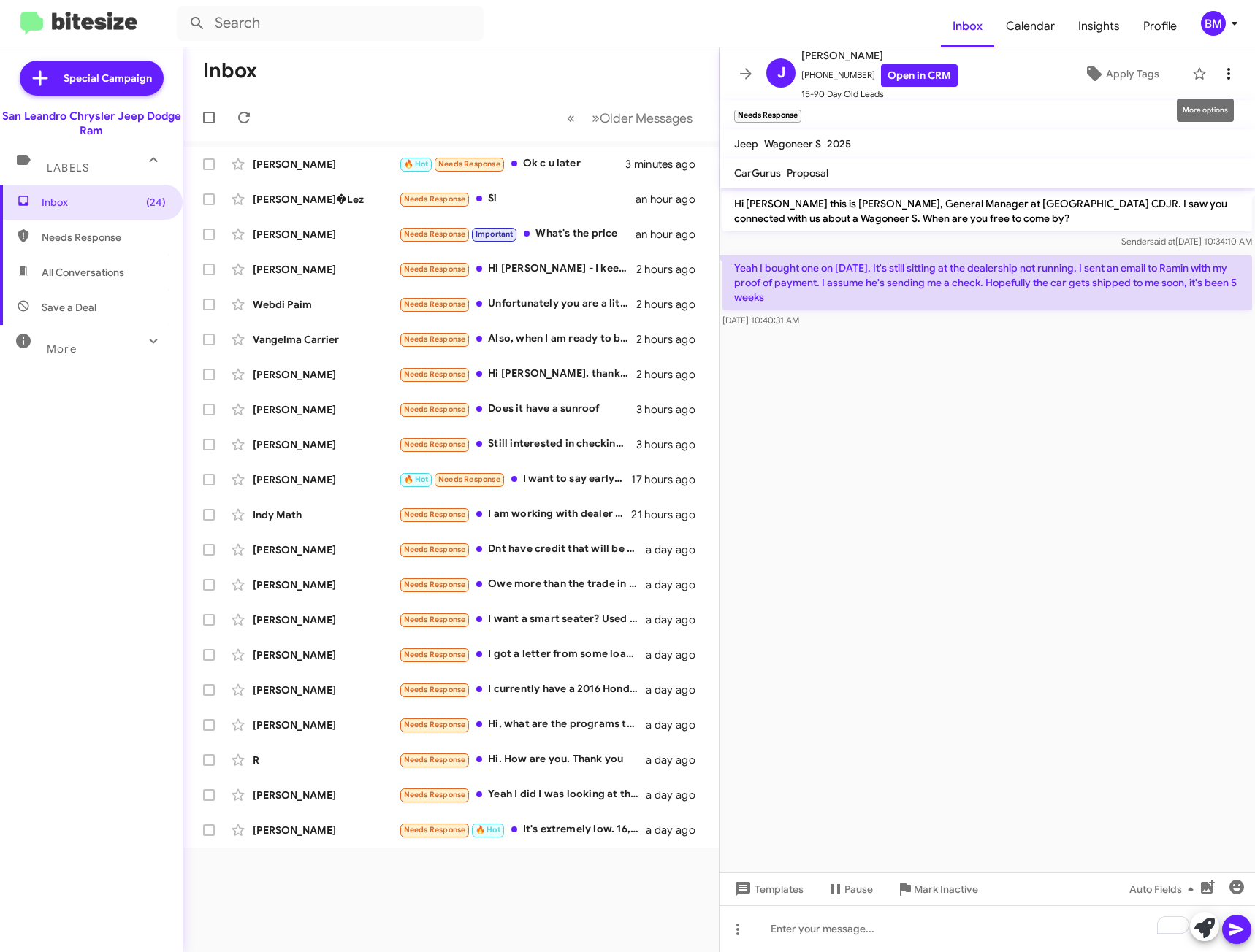
click at [1220, 72] on icon at bounding box center [1228, 73] width 17 height 17
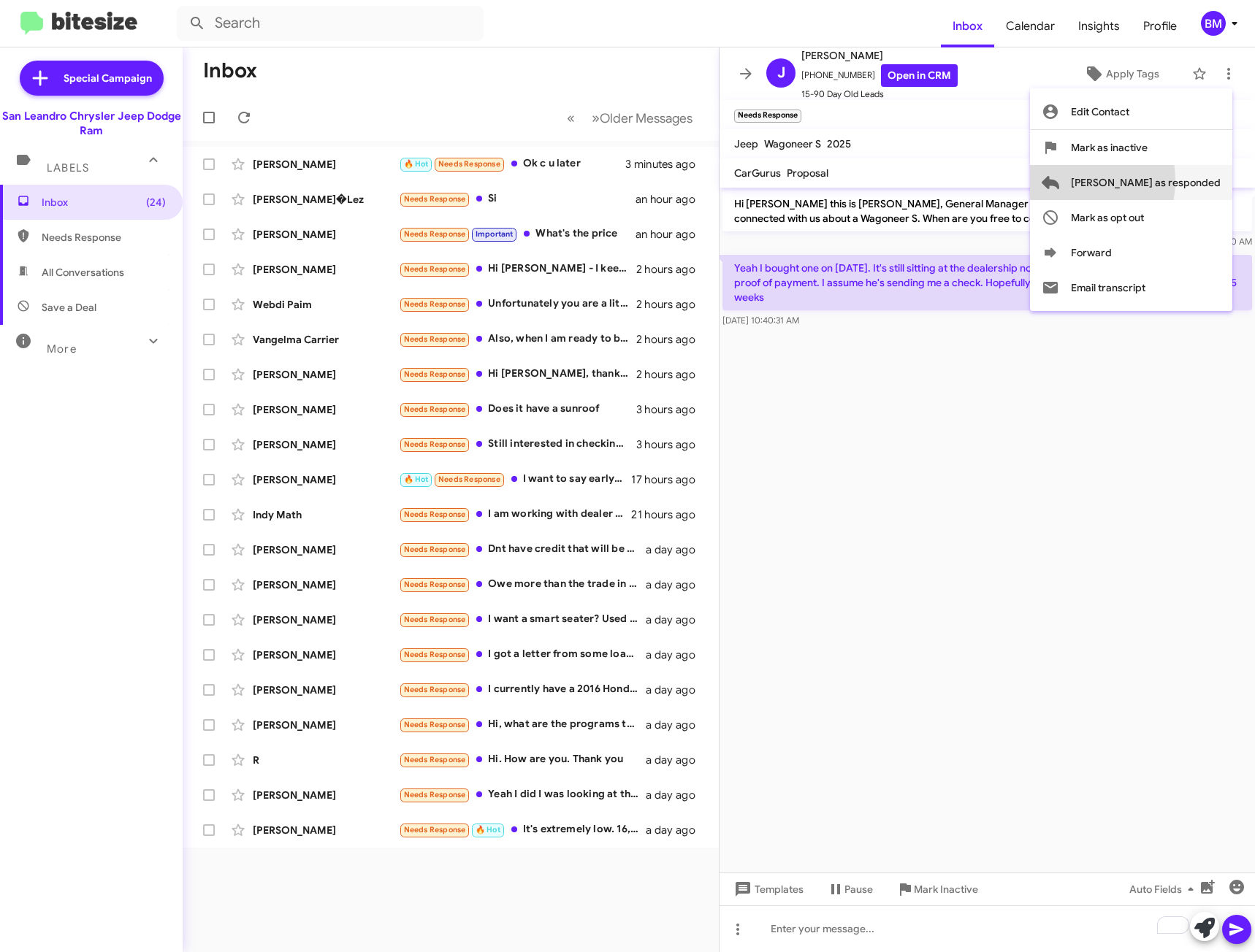
click at [1129, 180] on span "[PERSON_NAME] as responded" at bounding box center [1146, 183] width 150 height 35
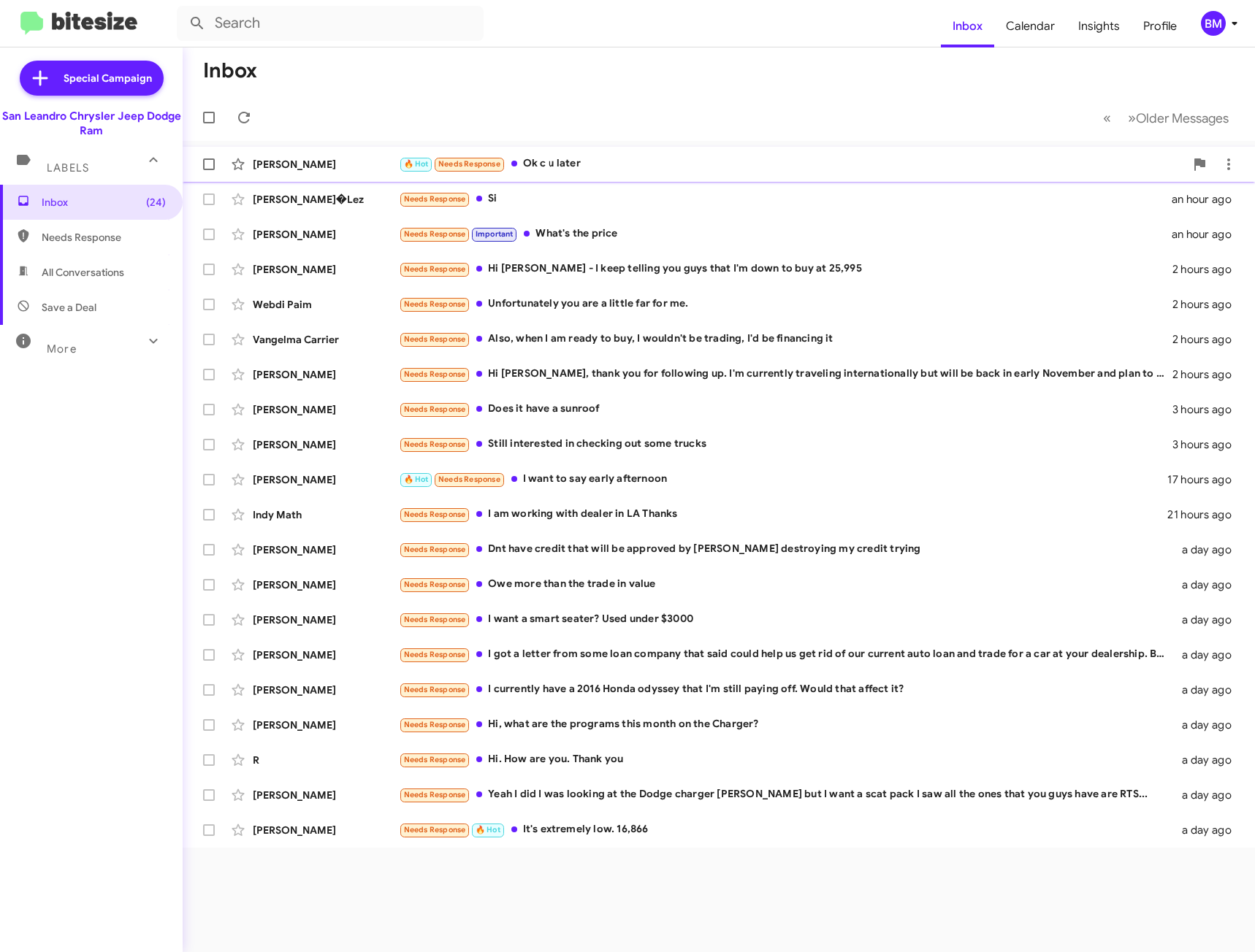
click at [692, 167] on div "🔥 Hot Needs Response Ok c u later" at bounding box center [792, 164] width 786 height 16
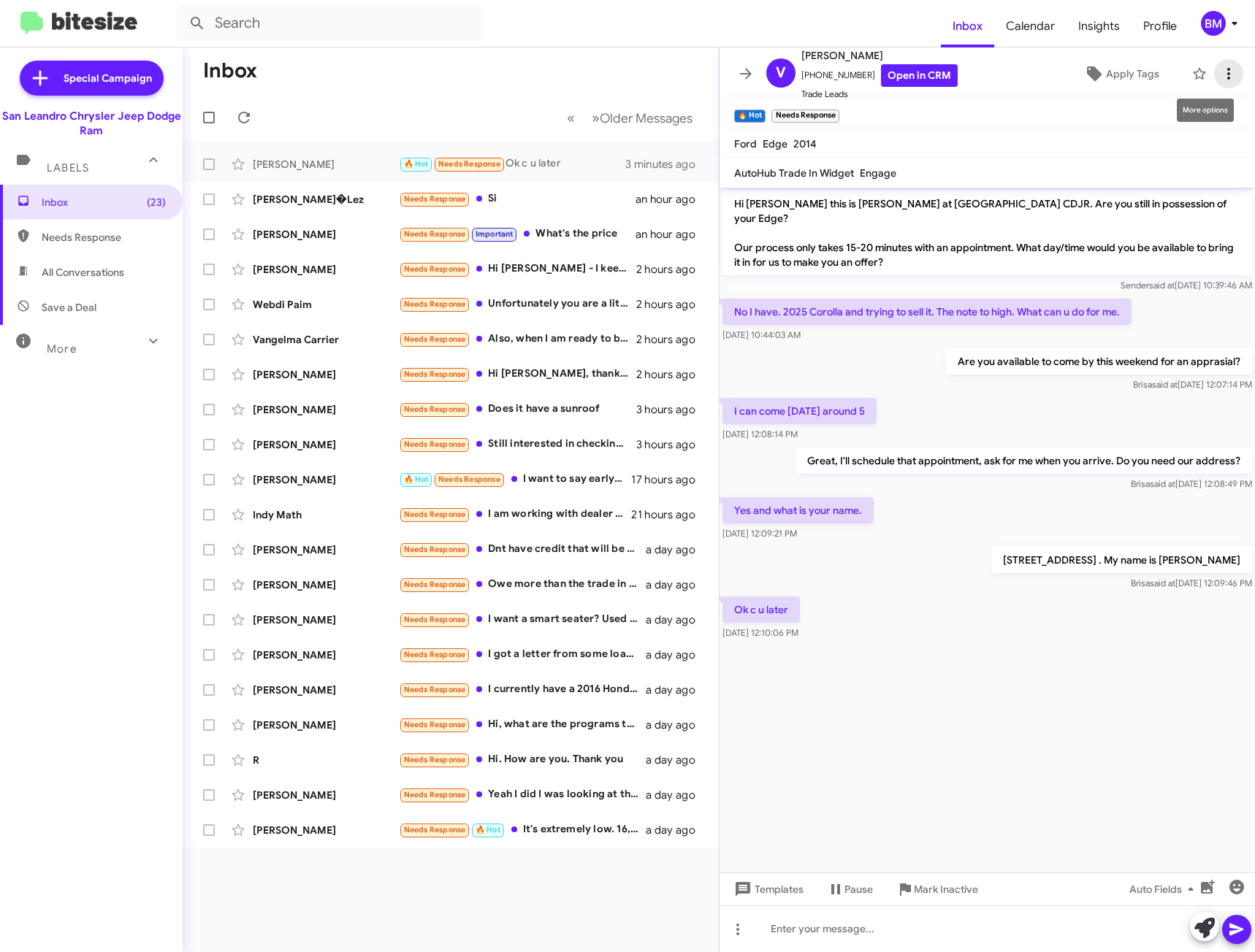
click at [1224, 78] on icon at bounding box center [1228, 73] width 17 height 17
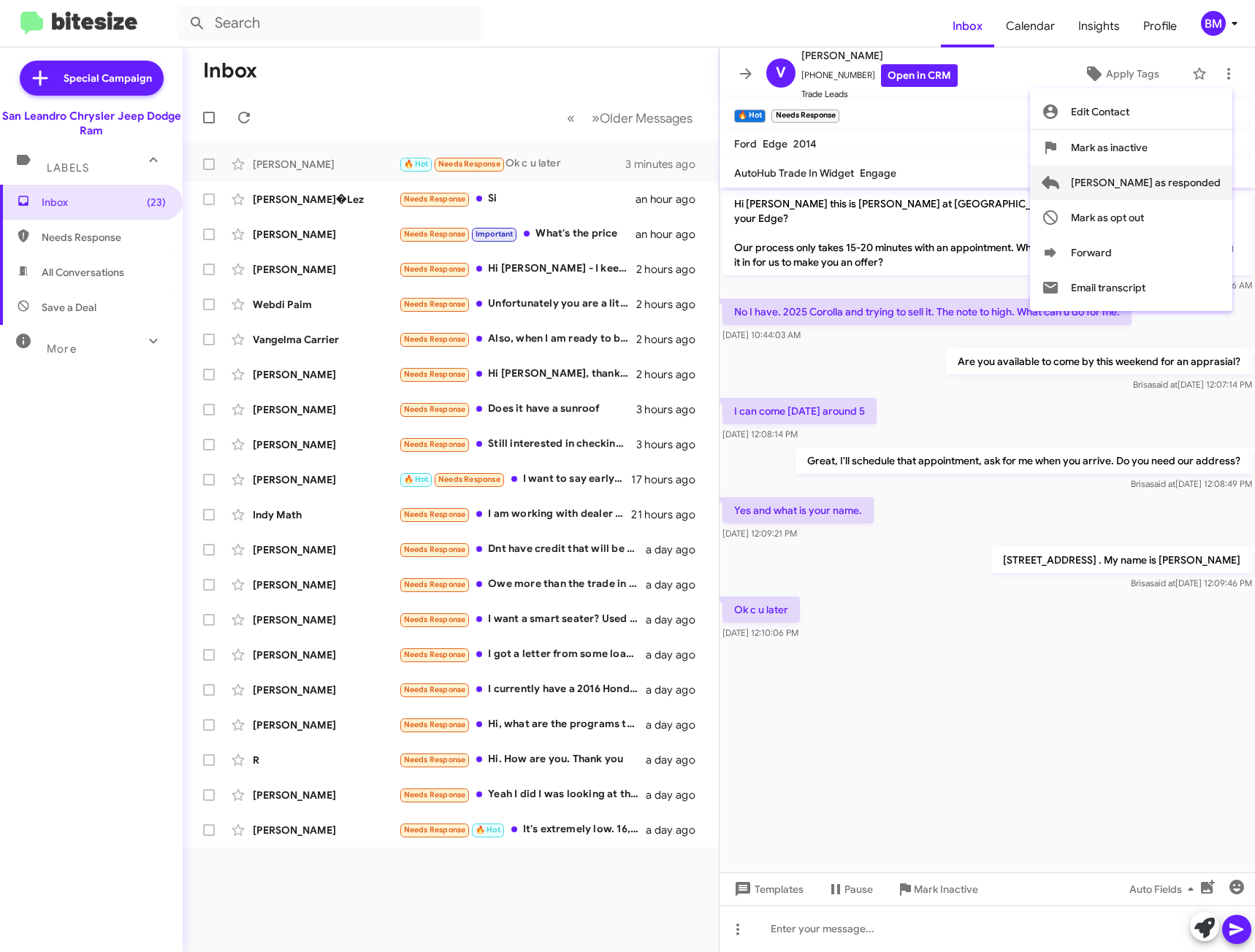
click at [1183, 187] on span "[PERSON_NAME] as responded" at bounding box center [1146, 183] width 150 height 35
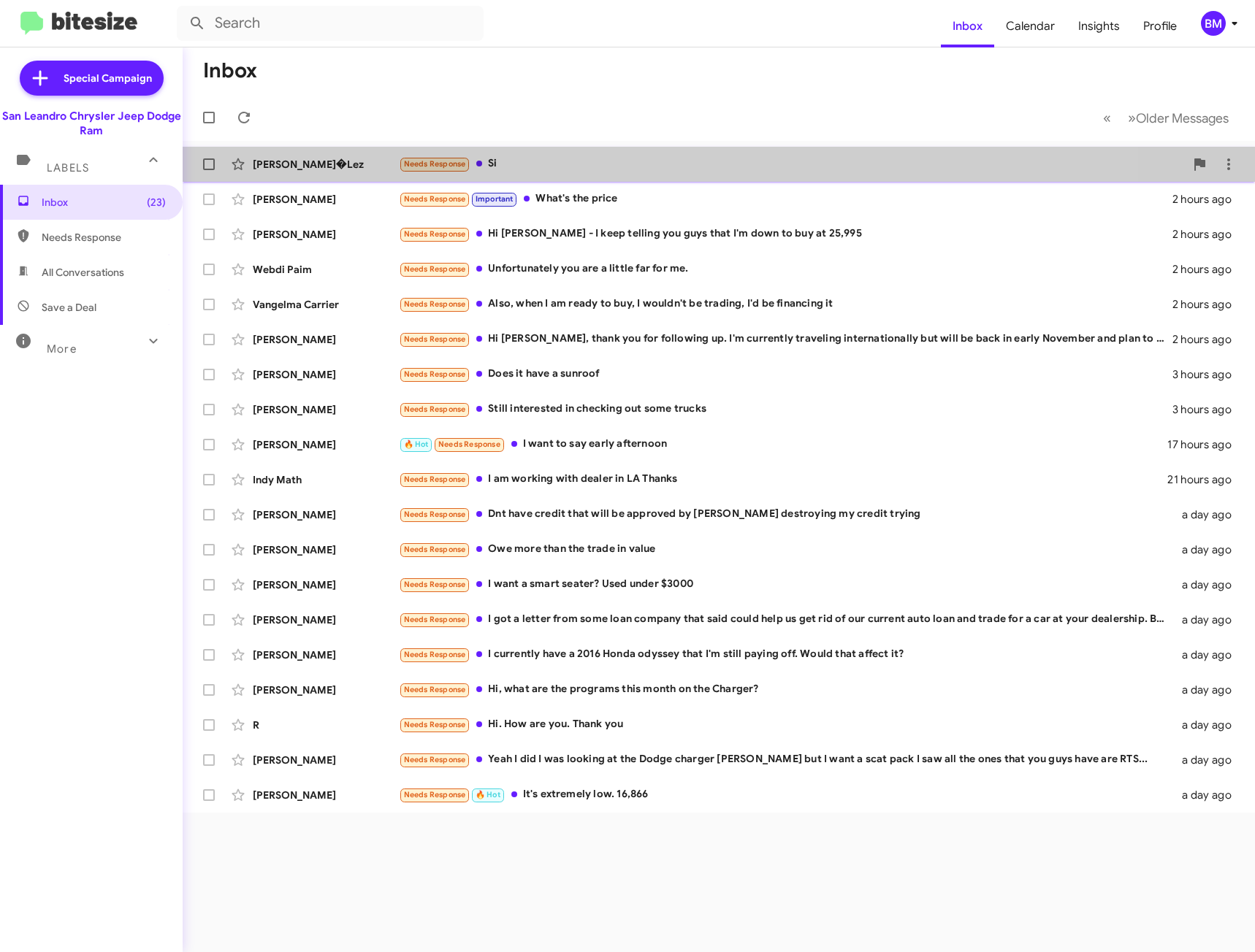
click at [548, 174] on div "[PERSON_NAME]�Lez Needs Response Si 2 hours ago" at bounding box center [719, 164] width 1049 height 29
